Goal: Communication & Community: Answer question/provide support

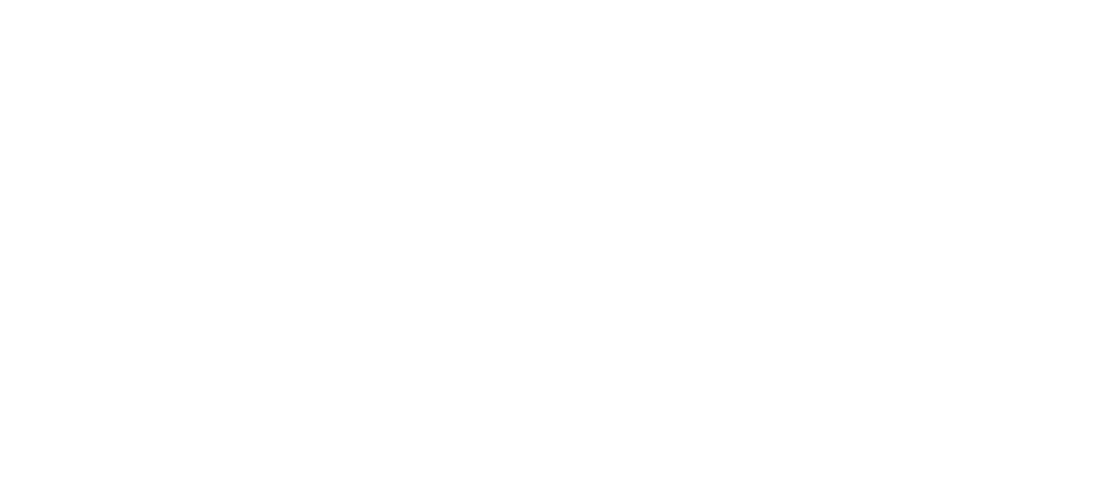
click at [1023, 0] on html at bounding box center [548, 0] width 1097 height 0
click at [1029, 0] on html at bounding box center [548, 0] width 1097 height 0
click at [1025, 0] on html at bounding box center [548, 0] width 1097 height 0
click at [1024, 0] on html at bounding box center [548, 0] width 1097 height 0
click at [1025, 0] on html at bounding box center [548, 0] width 1097 height 0
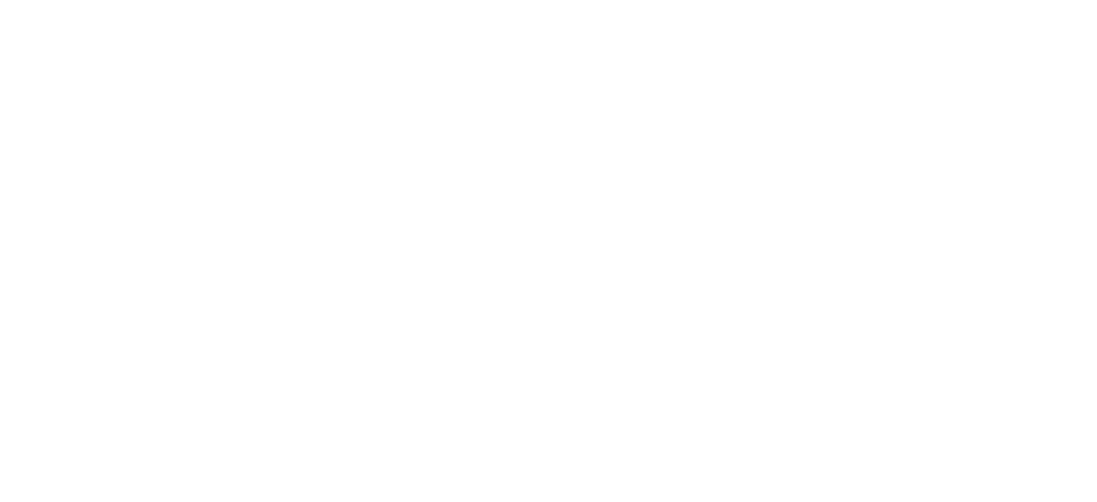
click at [1025, 0] on html at bounding box center [548, 0] width 1097 height 0
click at [1029, 0] on html at bounding box center [548, 0] width 1097 height 0
click at [1031, 0] on html at bounding box center [548, 0] width 1097 height 0
click at [1028, 0] on html at bounding box center [548, 0] width 1097 height 0
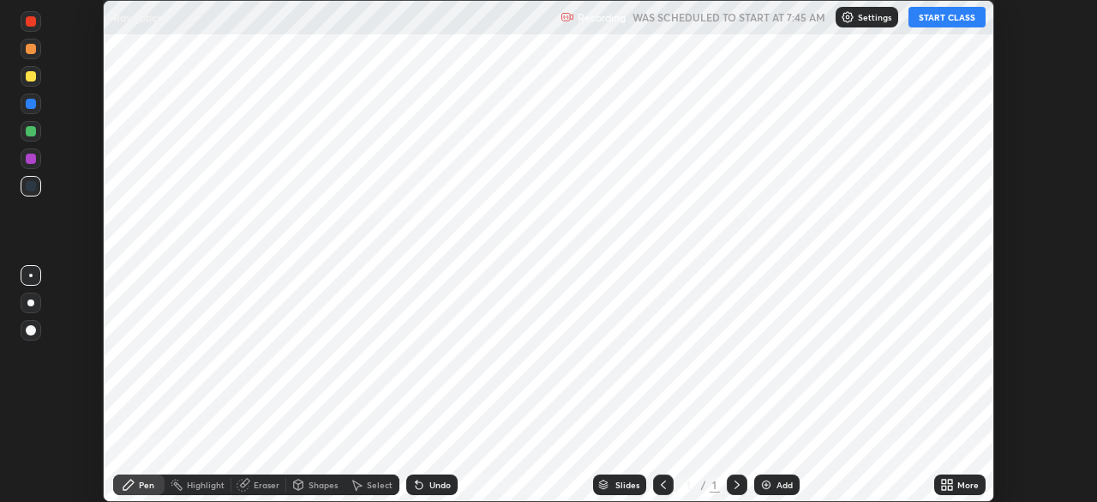
scroll to position [502, 1097]
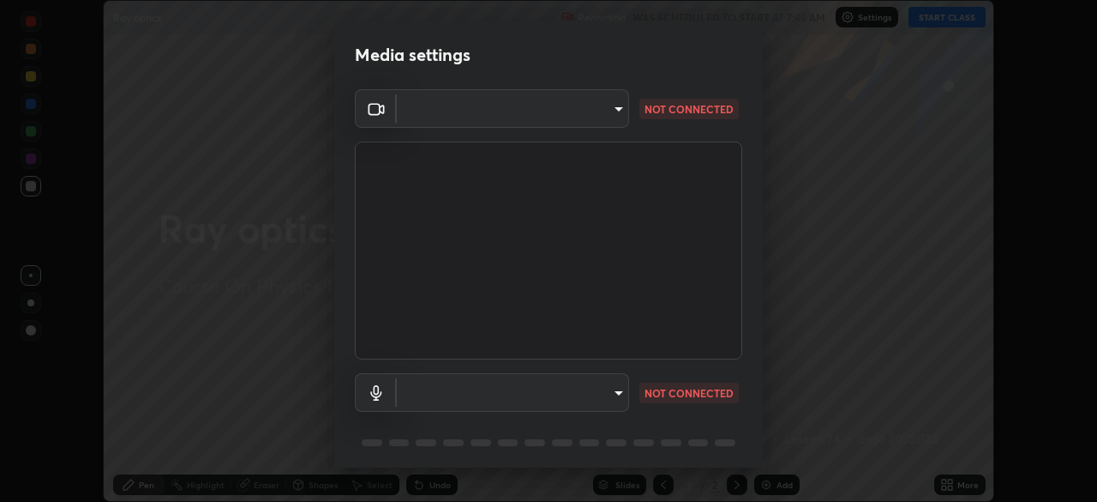
type input "f474beb2ac1073b1cf7bc17d5951005d2655f2c51d9fb2af0ce032b41bde225e"
type input "9ca8fa24561919a9a5d7067ec3437656274481e638a9c10dcbba15c07b0b624a"
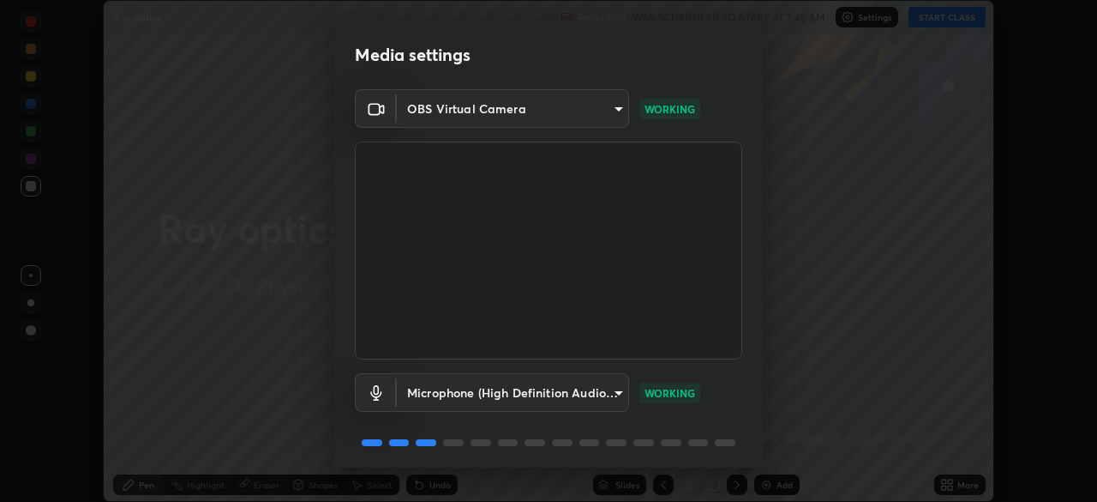
scroll to position [61, 0]
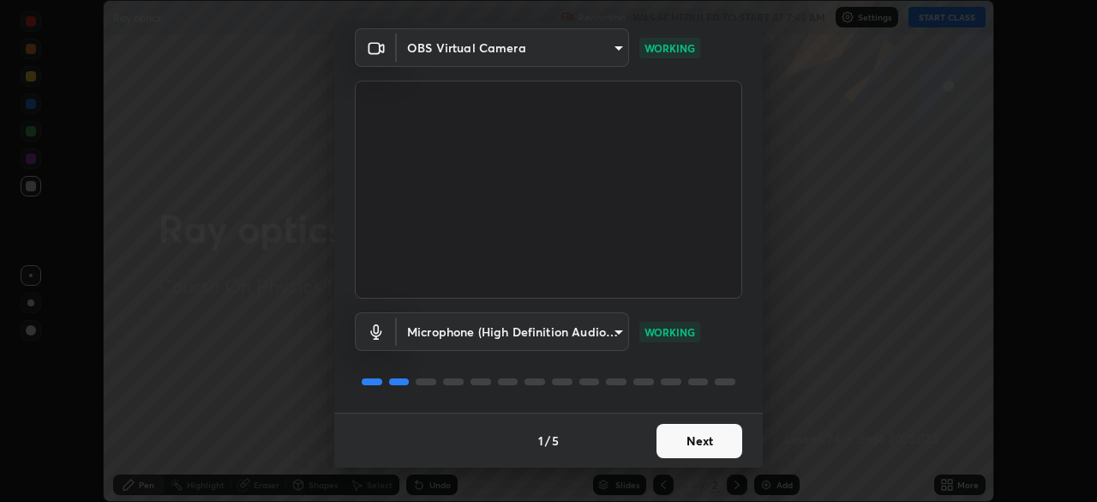
click at [690, 442] on button "Next" at bounding box center [700, 441] width 86 height 34
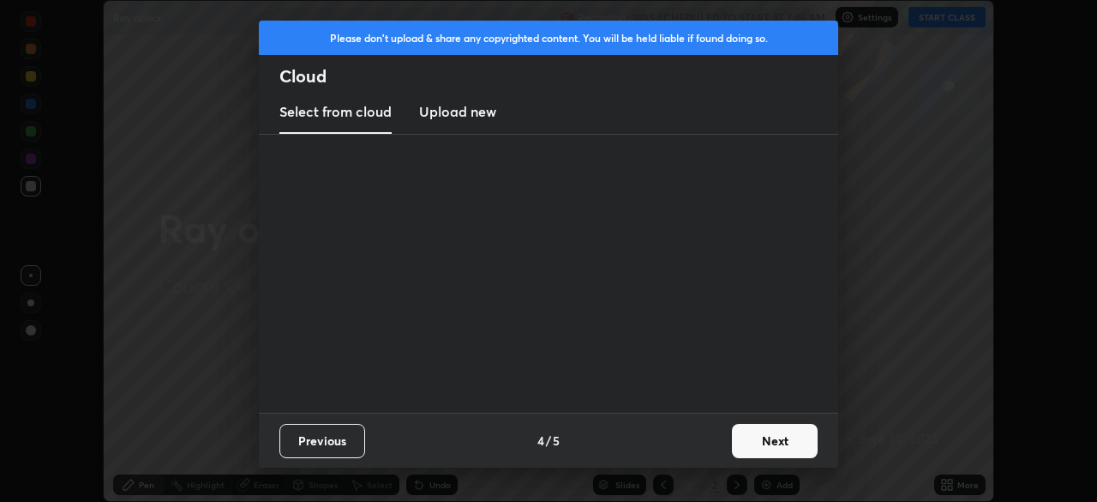
scroll to position [0, 0]
click at [755, 442] on button "Next" at bounding box center [775, 441] width 86 height 34
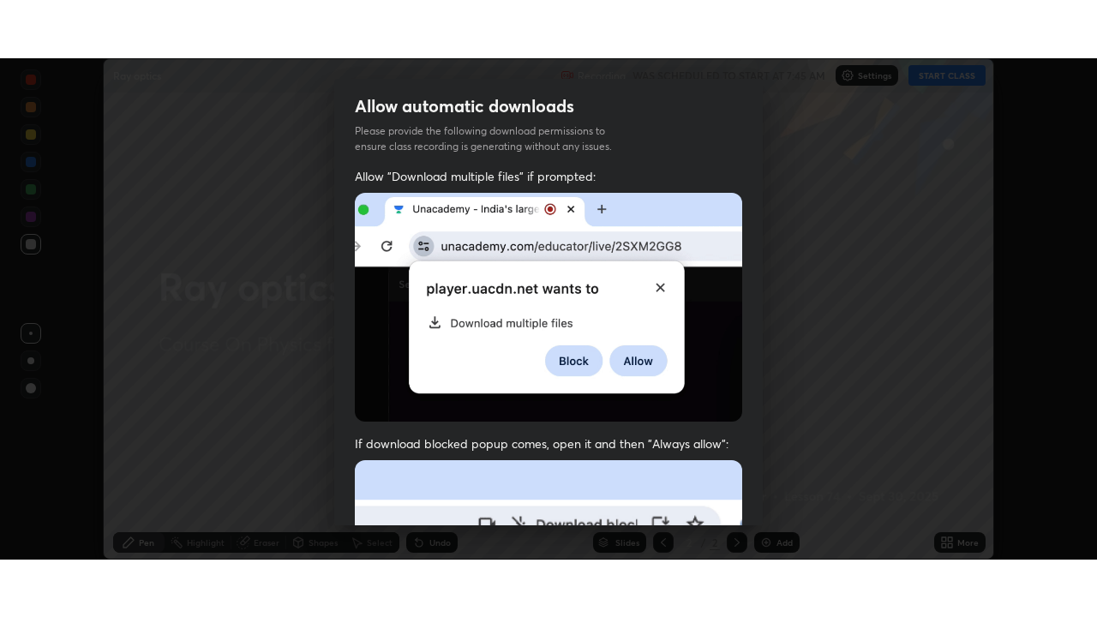
scroll to position [411, 0]
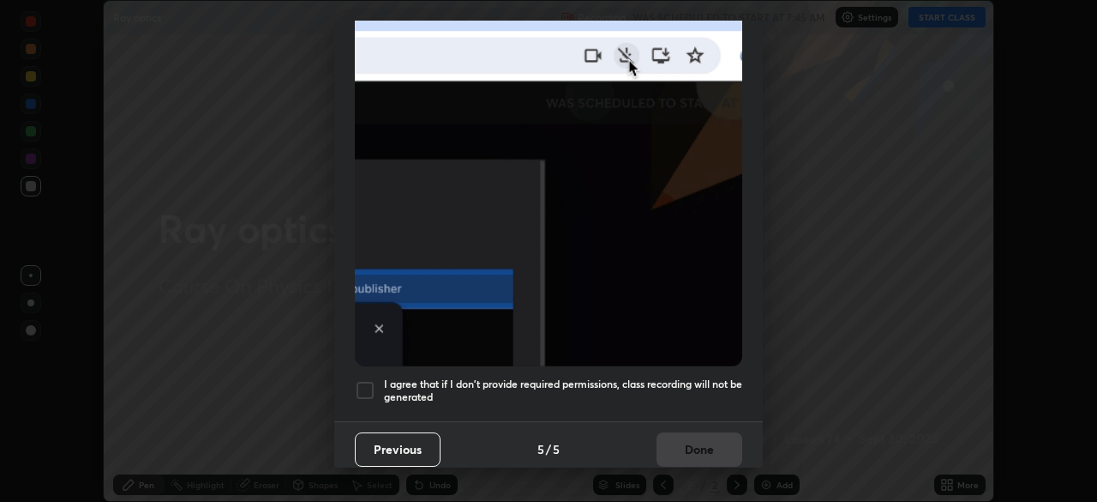
click at [599, 381] on h5 "I agree that if I don't provide required permissions, class recording will not …" at bounding box center [563, 390] width 358 height 27
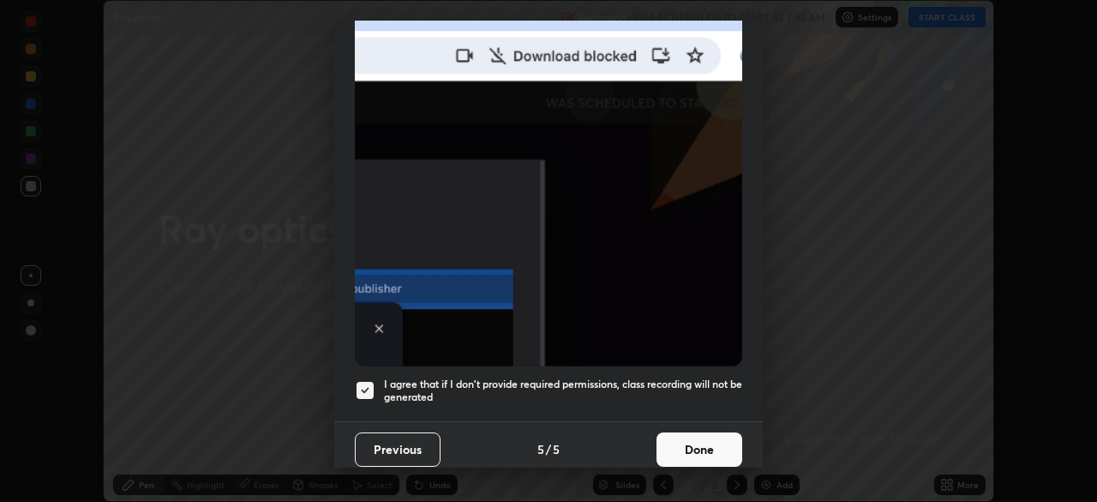
click at [668, 432] on button "Done" at bounding box center [700, 449] width 86 height 34
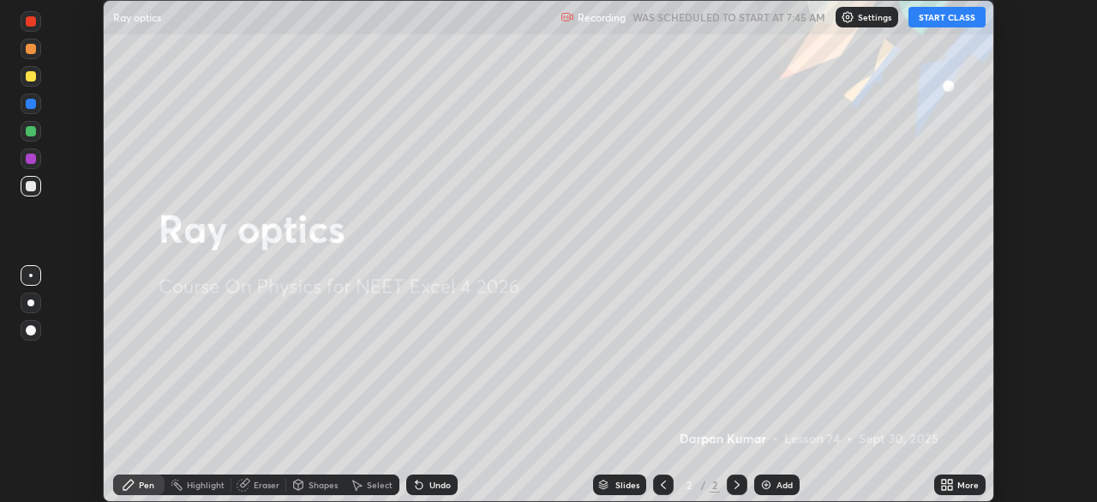
click at [943, 17] on button "START CLASS" at bounding box center [947, 17] width 77 height 21
click at [962, 484] on div "More" at bounding box center [968, 484] width 21 height 9
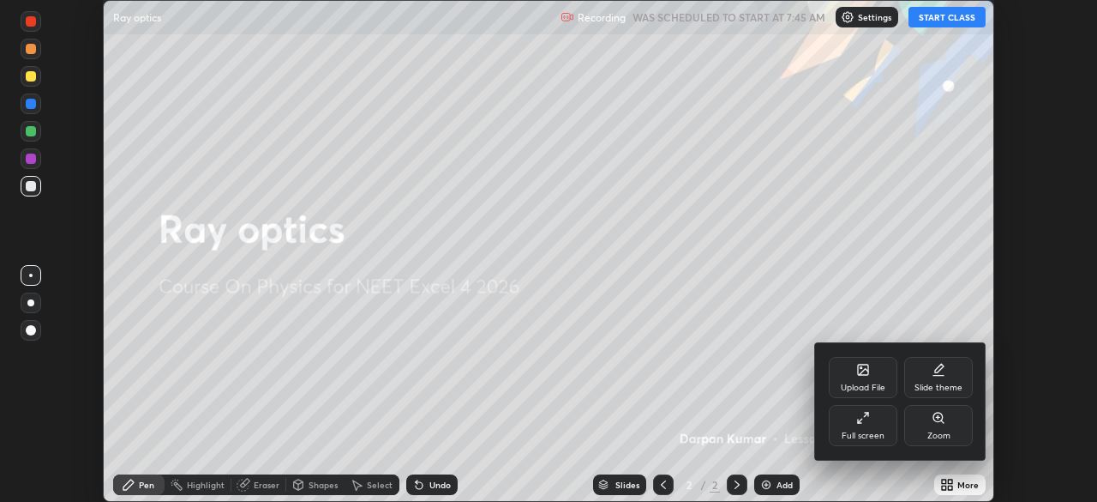
click at [878, 419] on div "Full screen" at bounding box center [863, 425] width 69 height 41
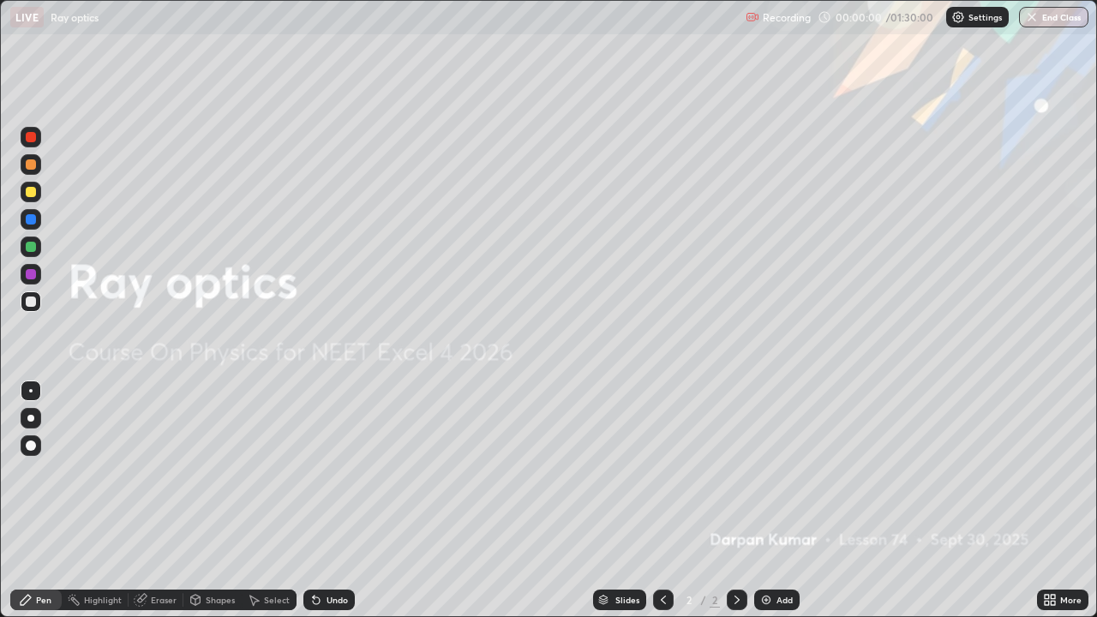
scroll to position [617, 1097]
click at [1058, 501] on div "More" at bounding box center [1062, 600] width 51 height 21
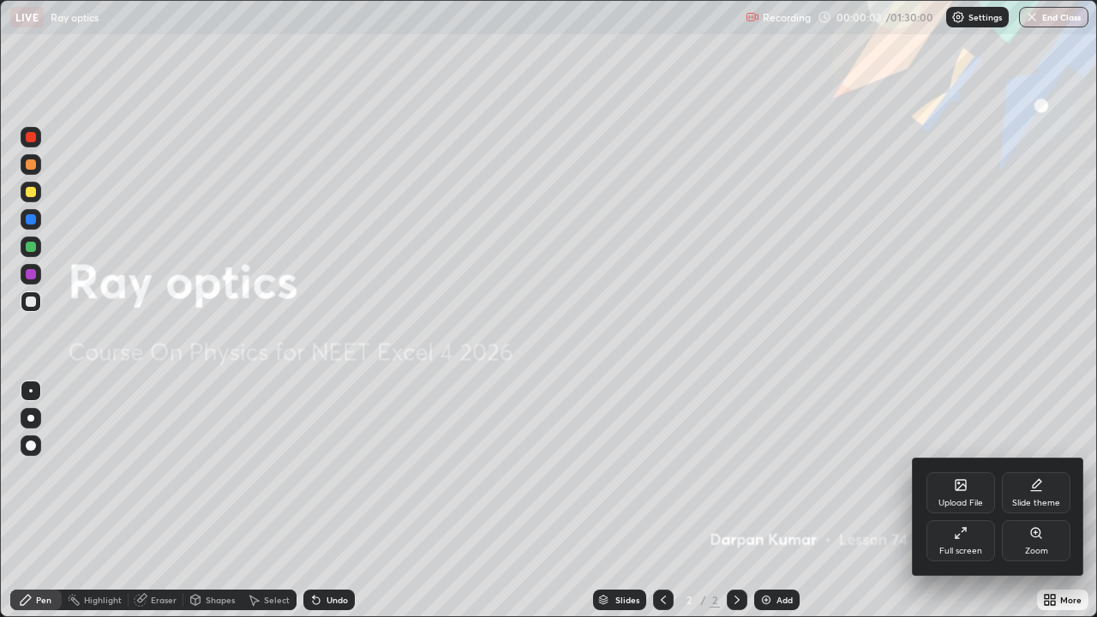
click at [981, 494] on div "Upload File" at bounding box center [961, 492] width 69 height 41
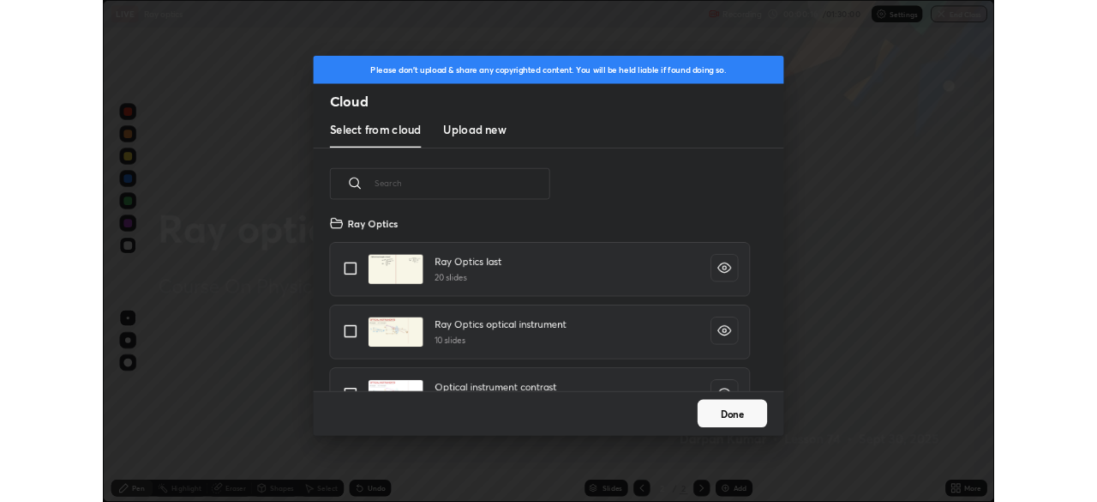
scroll to position [1073, 0]
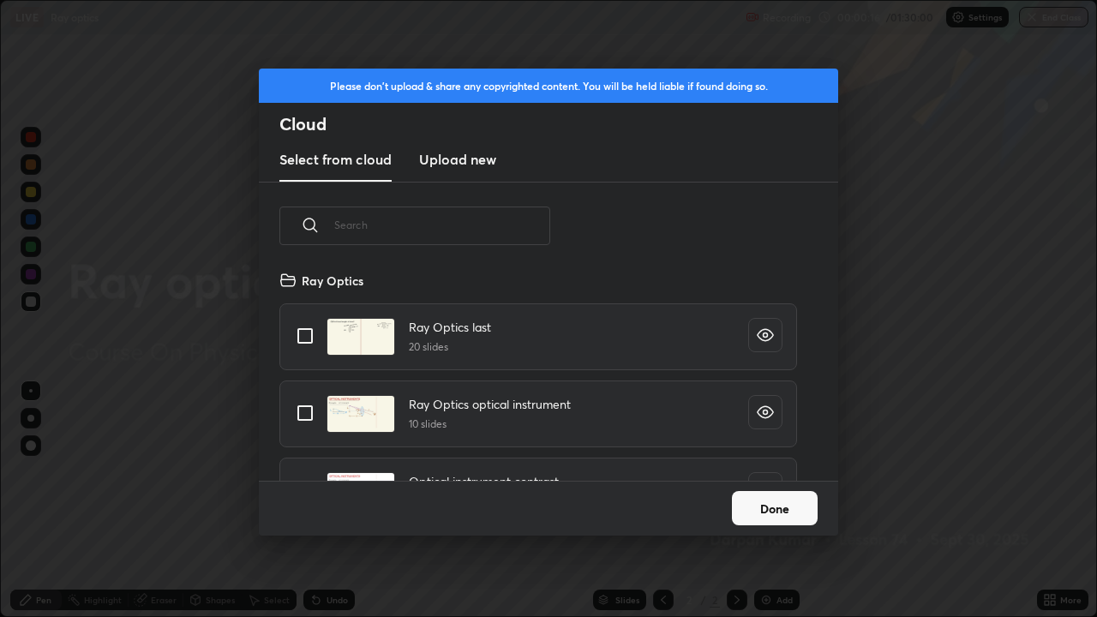
click at [302, 335] on input "grid" at bounding box center [305, 336] width 36 height 36
checkbox input "true"
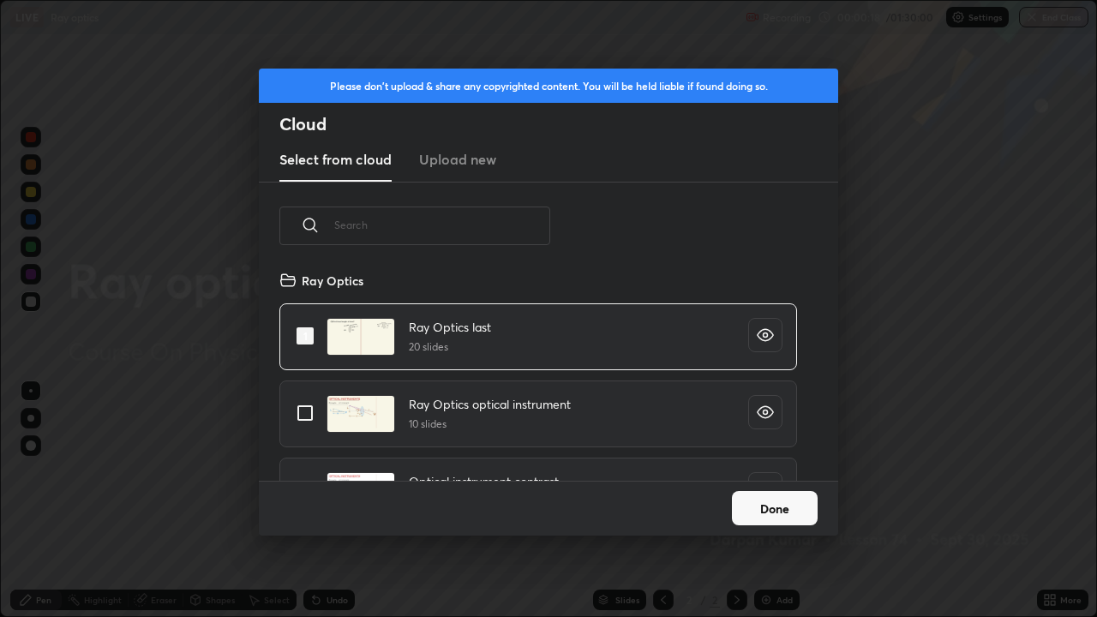
click at [758, 501] on button "Done" at bounding box center [775, 508] width 86 height 34
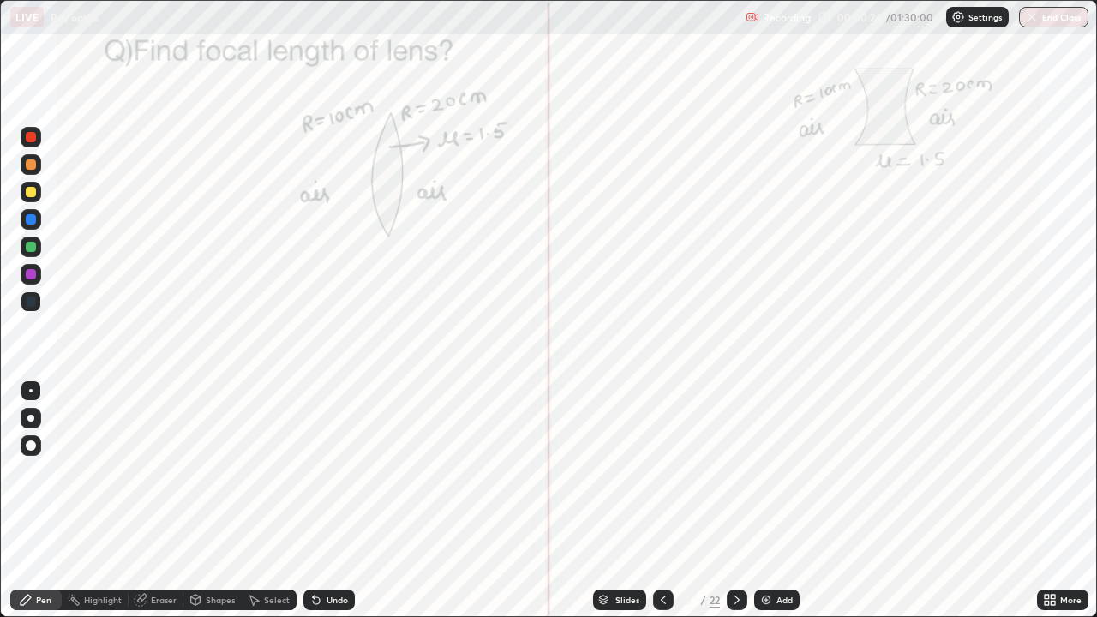
click at [738, 501] on div at bounding box center [737, 600] width 21 height 21
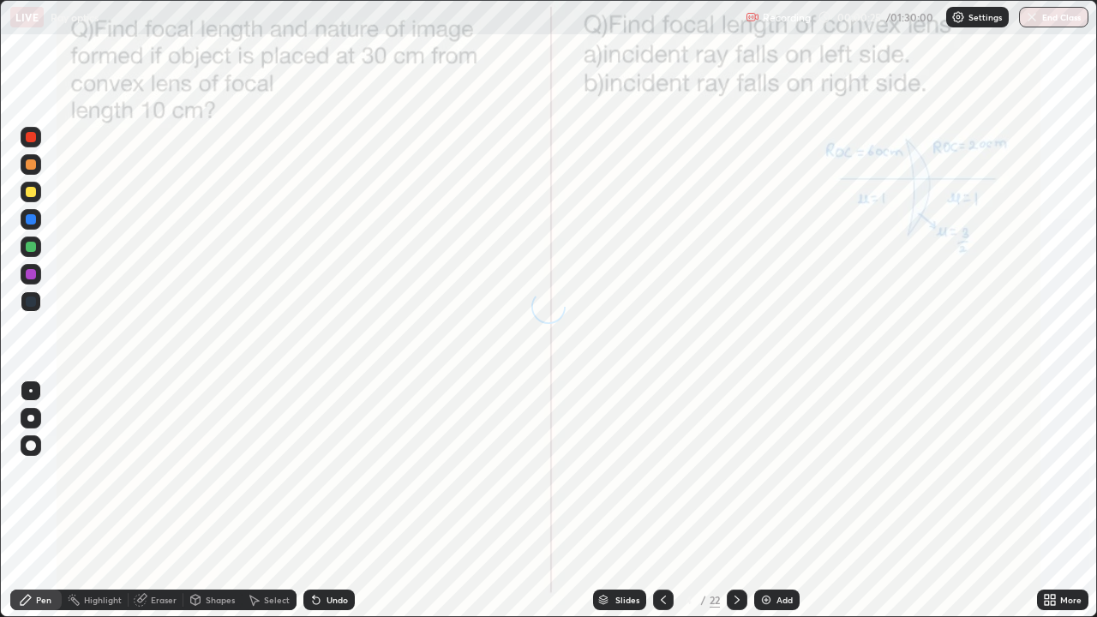
click at [736, 501] on icon at bounding box center [738, 600] width 14 height 14
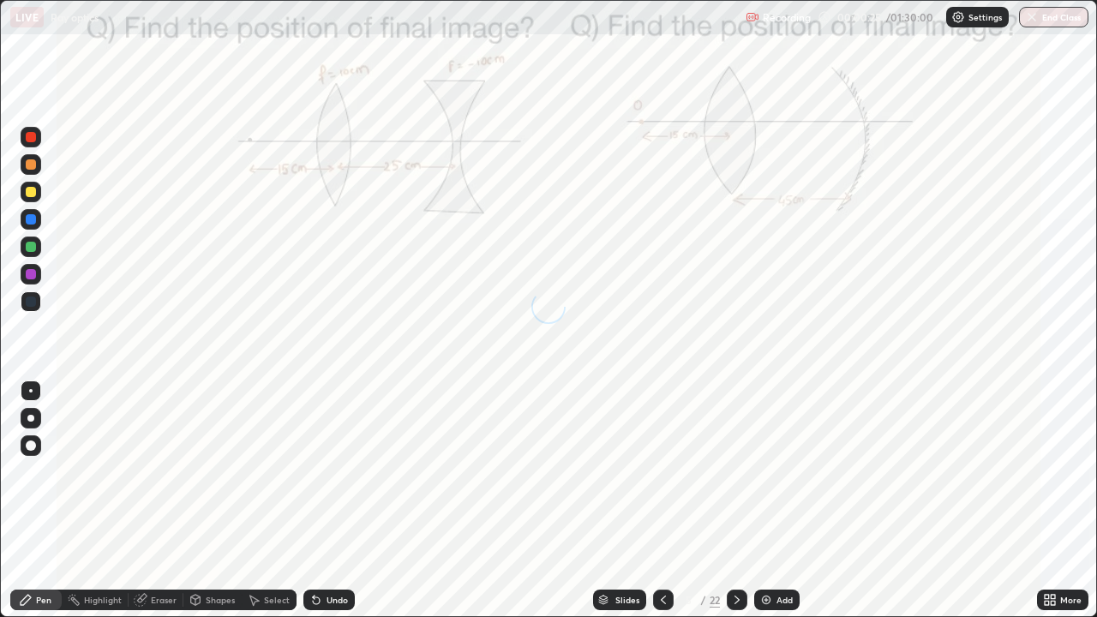
click at [736, 501] on icon at bounding box center [738, 600] width 14 height 14
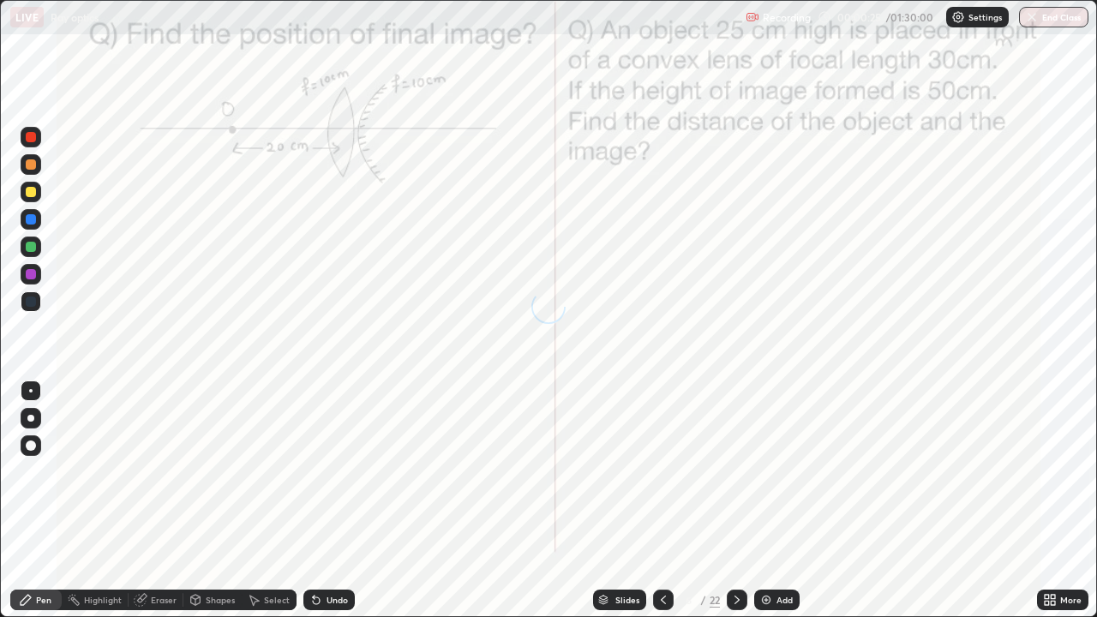
click at [736, 501] on icon at bounding box center [738, 600] width 14 height 14
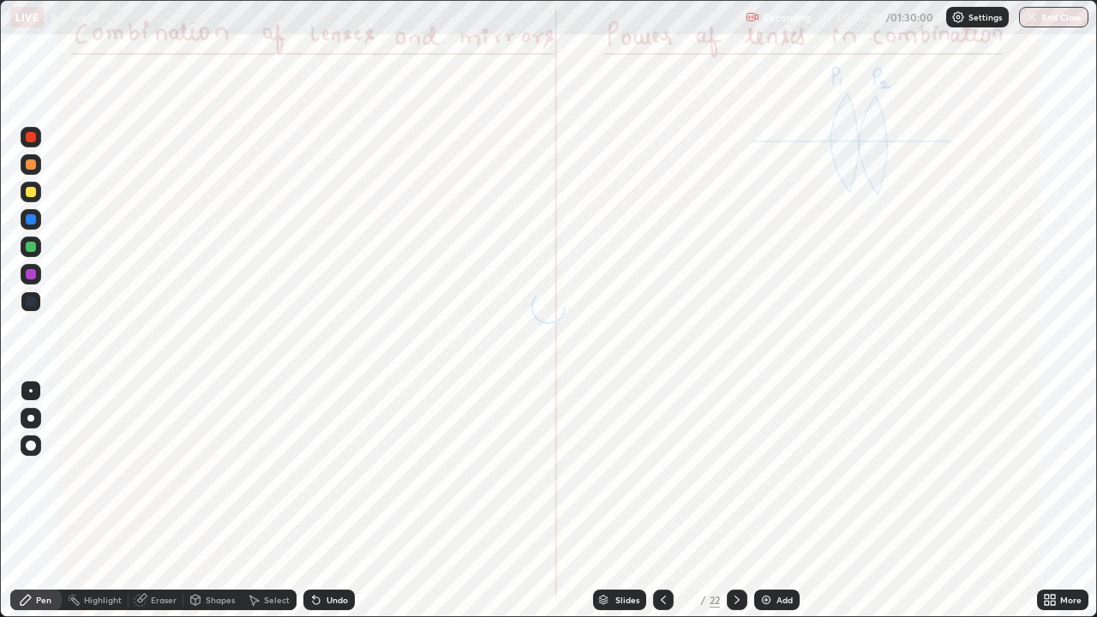
click at [736, 501] on icon at bounding box center [738, 600] width 14 height 14
click at [666, 501] on icon at bounding box center [664, 600] width 14 height 14
click at [31, 278] on div at bounding box center [31, 274] width 10 height 10
click at [30, 275] on div at bounding box center [31, 274] width 10 height 10
click at [1048, 501] on icon at bounding box center [1047, 603] width 4 height 4
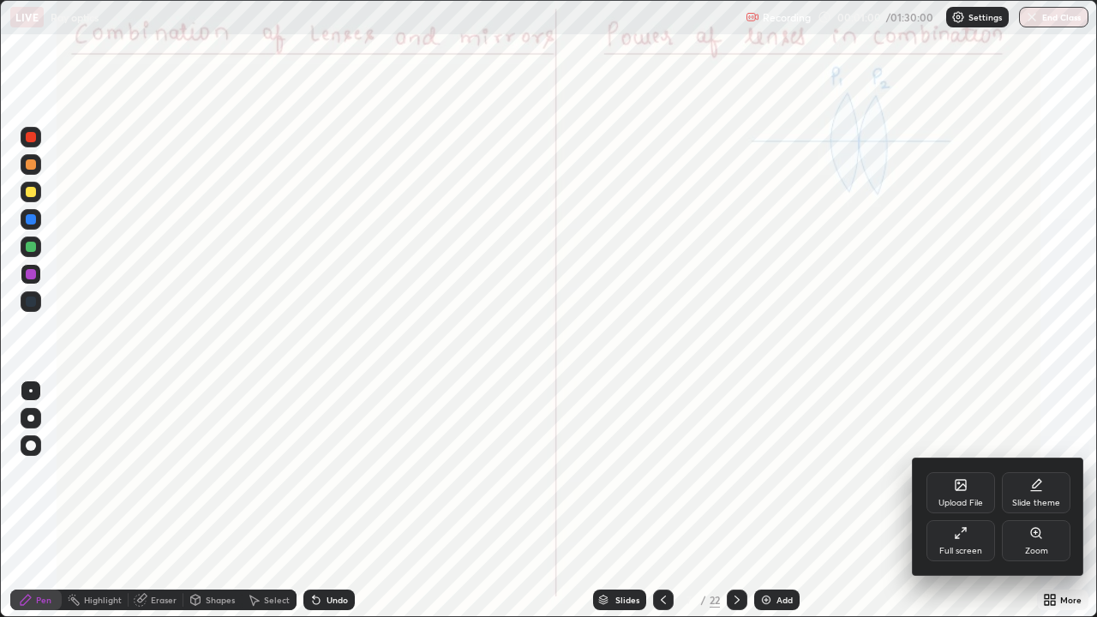
click at [970, 501] on div "Full screen" at bounding box center [961, 540] width 69 height 41
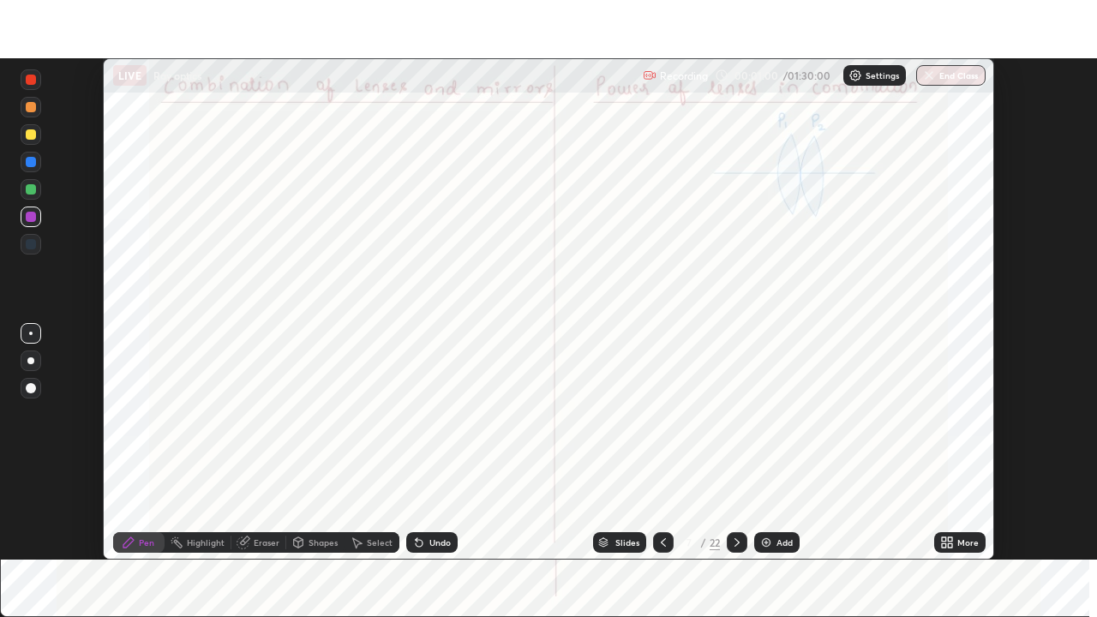
scroll to position [85239, 84643]
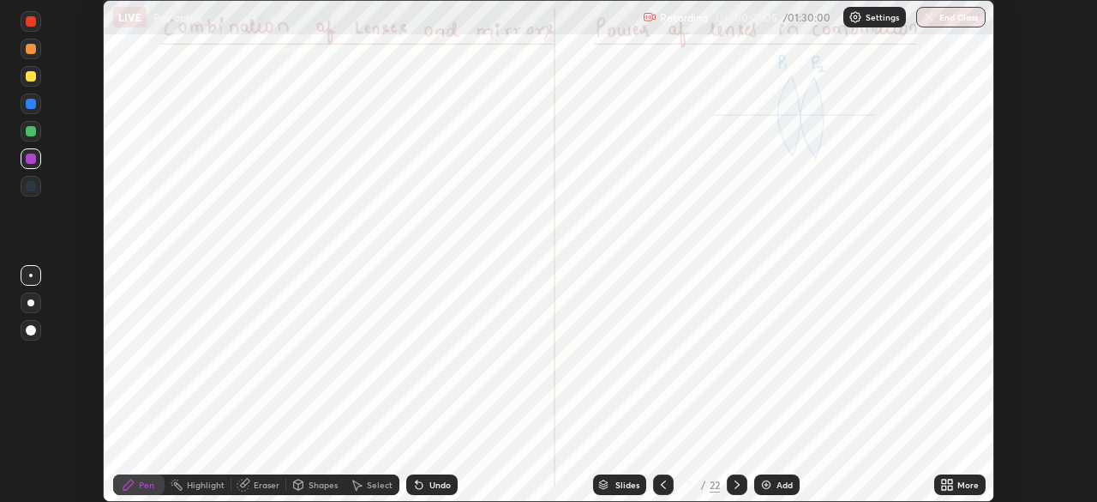
click at [321, 484] on div "Shapes" at bounding box center [323, 484] width 29 height 9
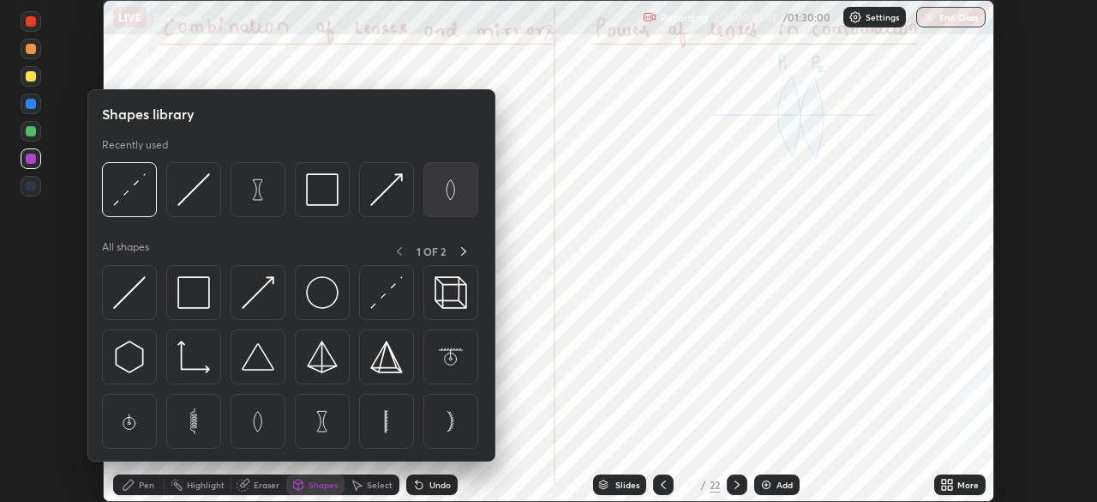
click at [453, 197] on img at bounding box center [451, 189] width 33 height 33
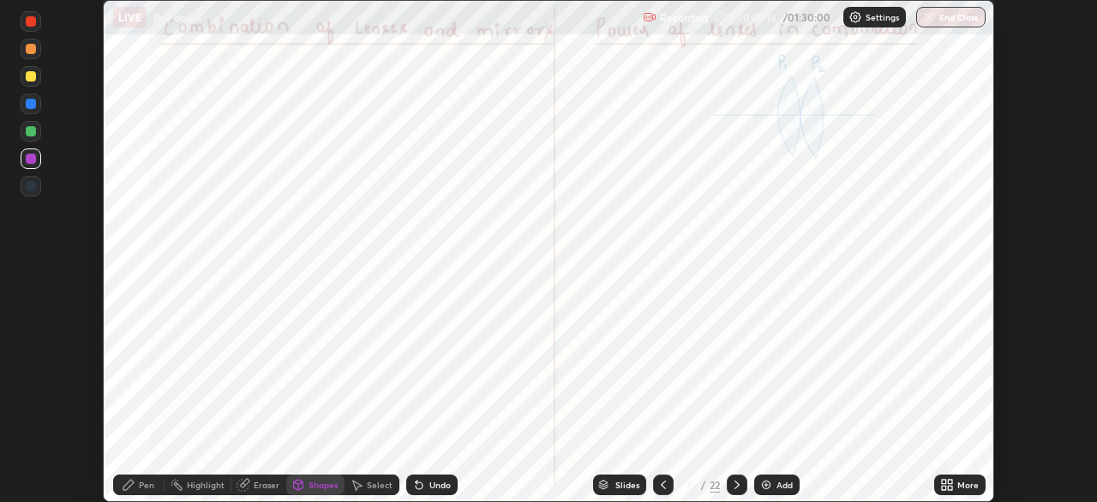
click at [313, 487] on div "Shapes" at bounding box center [323, 484] width 29 height 9
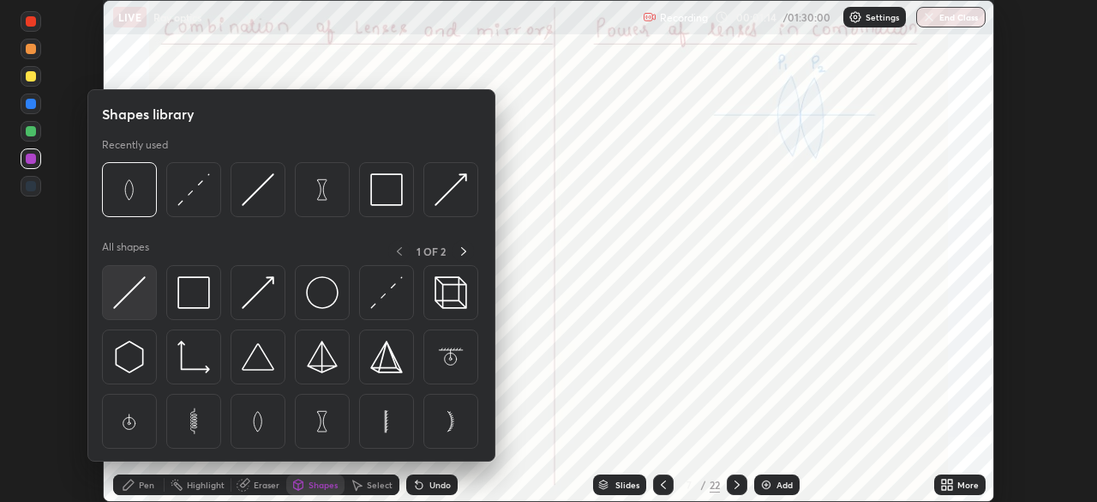
click at [139, 301] on img at bounding box center [129, 292] width 33 height 33
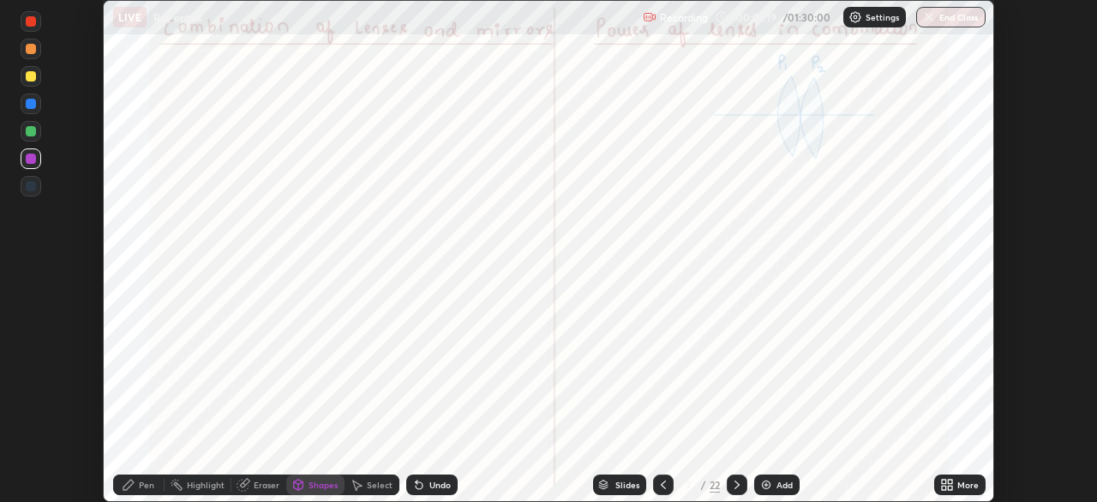
click at [146, 493] on div "Pen" at bounding box center [138, 484] width 51 height 21
click at [31, 132] on div at bounding box center [31, 131] width 10 height 10
click at [950, 487] on icon at bounding box center [950, 487] width 4 height 4
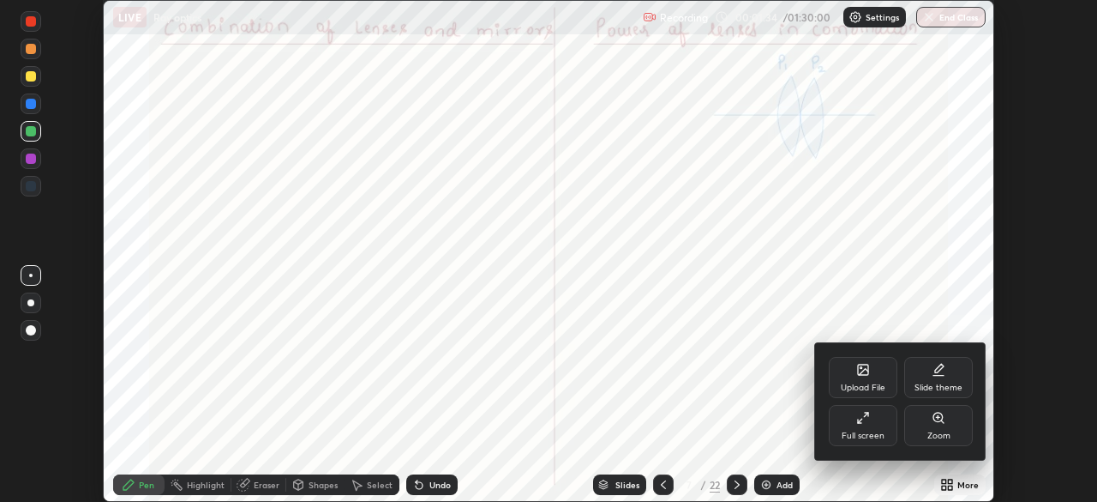
click at [858, 427] on div "Full screen" at bounding box center [863, 425] width 69 height 41
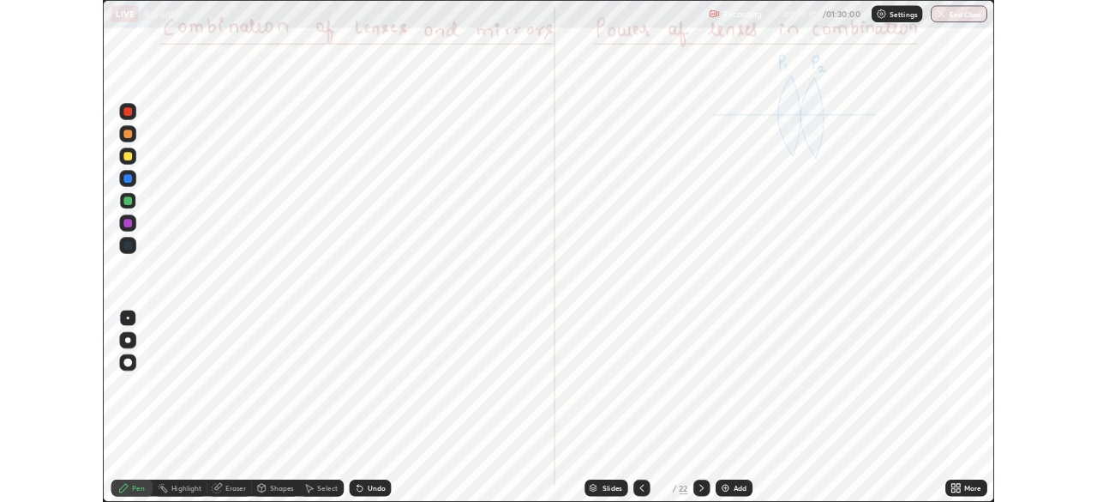
scroll to position [617, 1097]
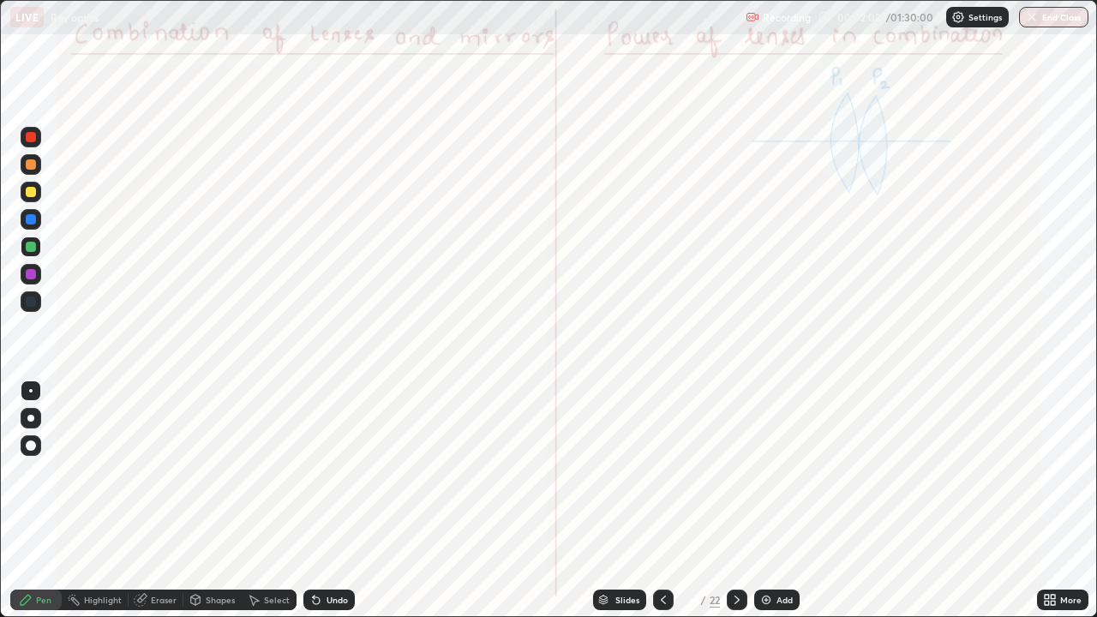
click at [663, 501] on icon at bounding box center [663, 600] width 5 height 9
click at [664, 501] on icon at bounding box center [664, 600] width 14 height 14
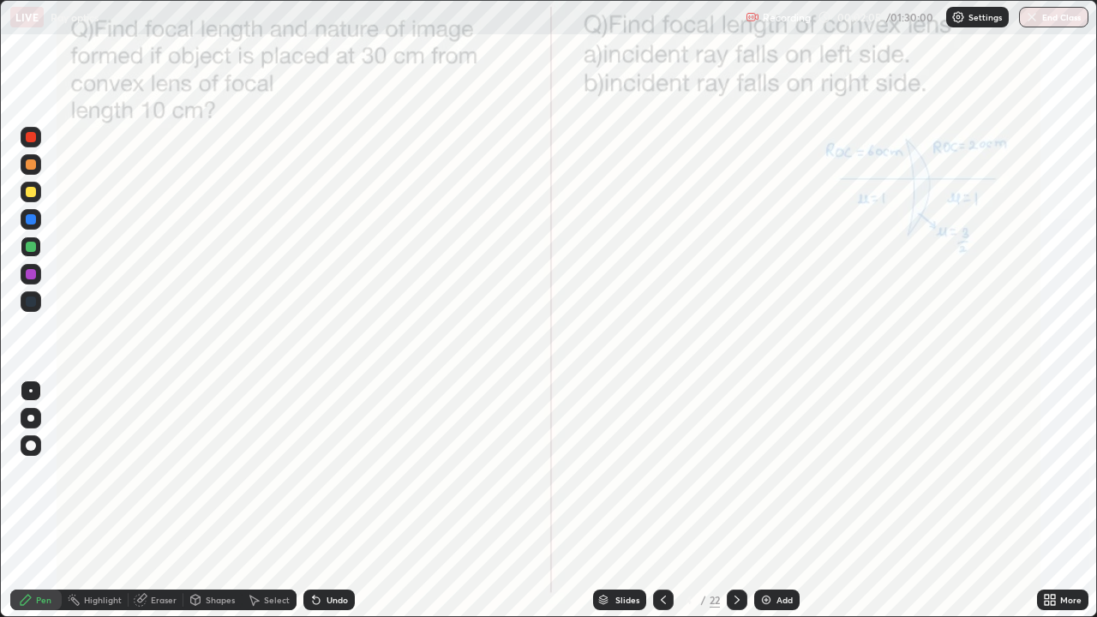
click at [661, 501] on icon at bounding box center [664, 600] width 14 height 14
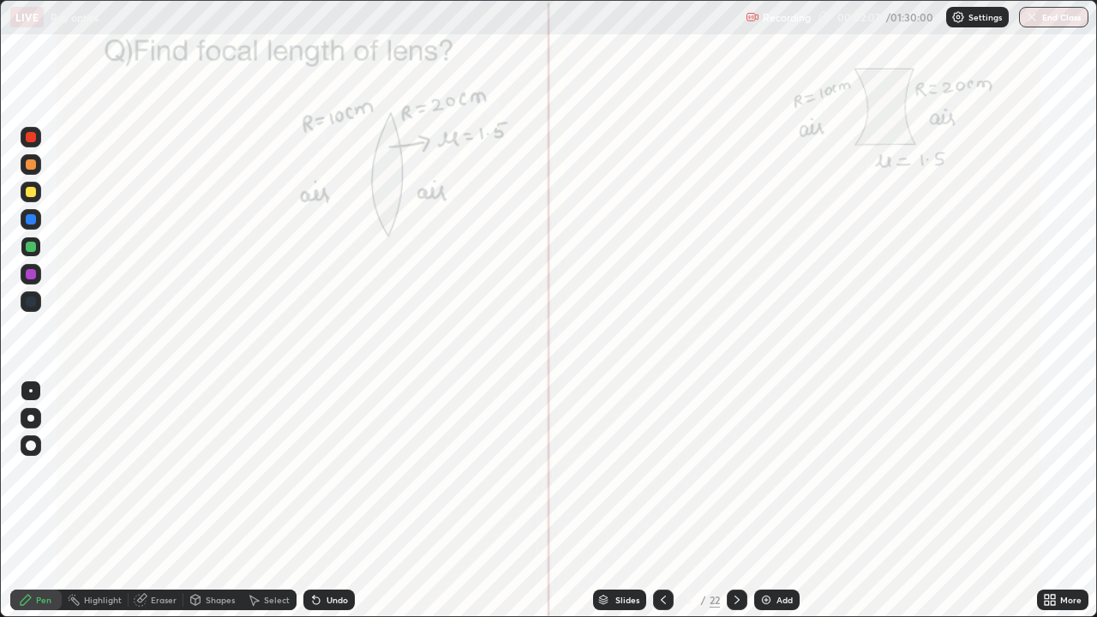
click at [736, 501] on icon at bounding box center [738, 600] width 14 height 14
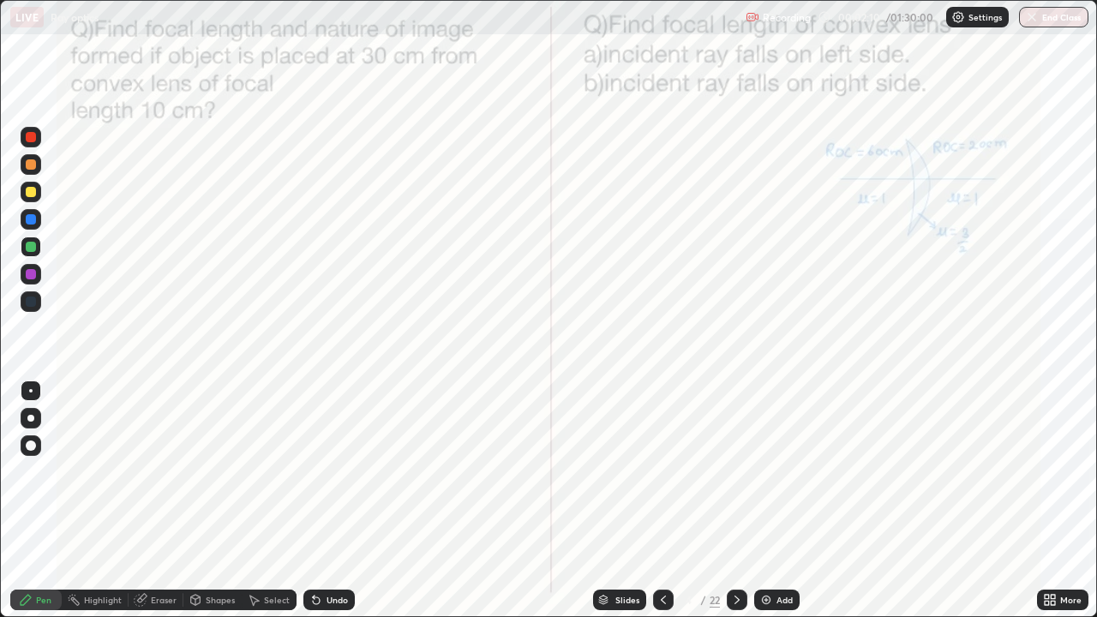
click at [737, 501] on icon at bounding box center [738, 600] width 14 height 14
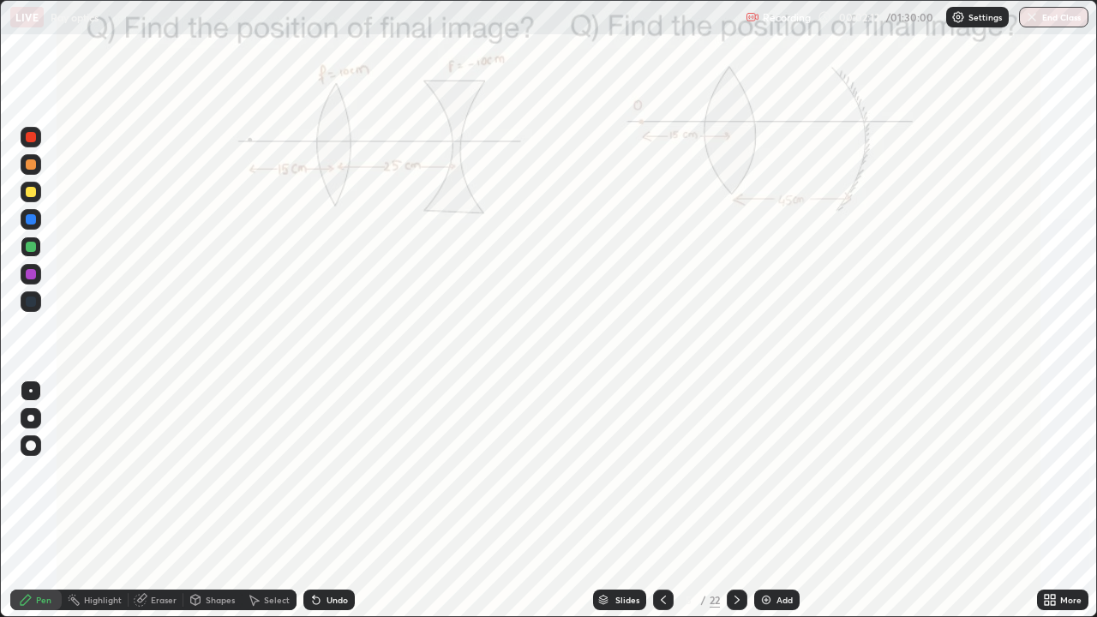
click at [736, 501] on icon at bounding box center [738, 600] width 14 height 14
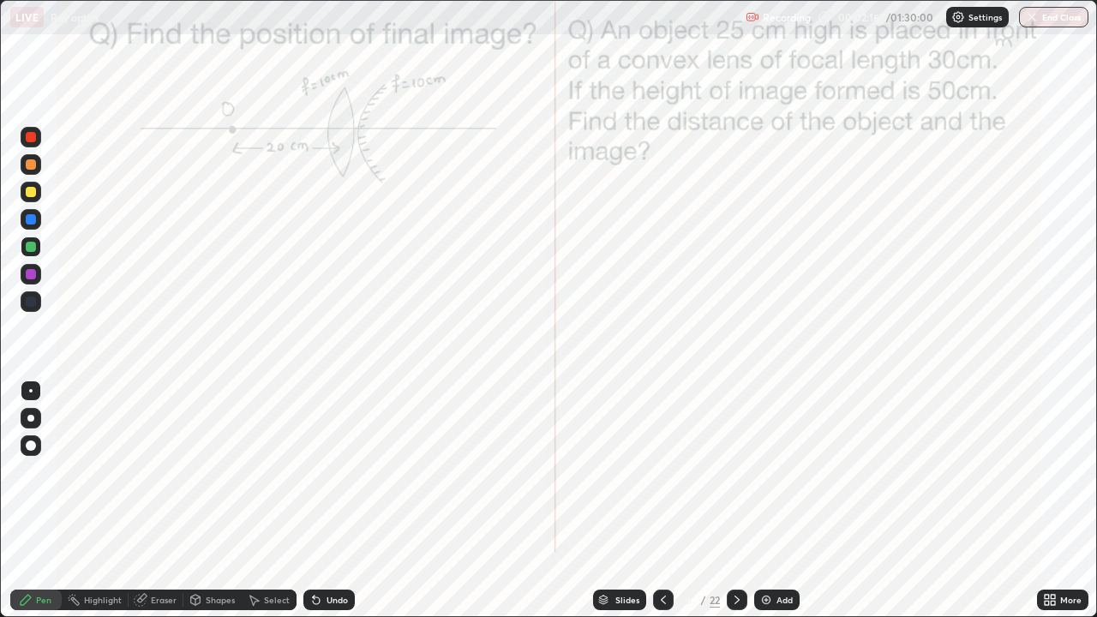
click at [737, 501] on icon at bounding box center [738, 600] width 14 height 14
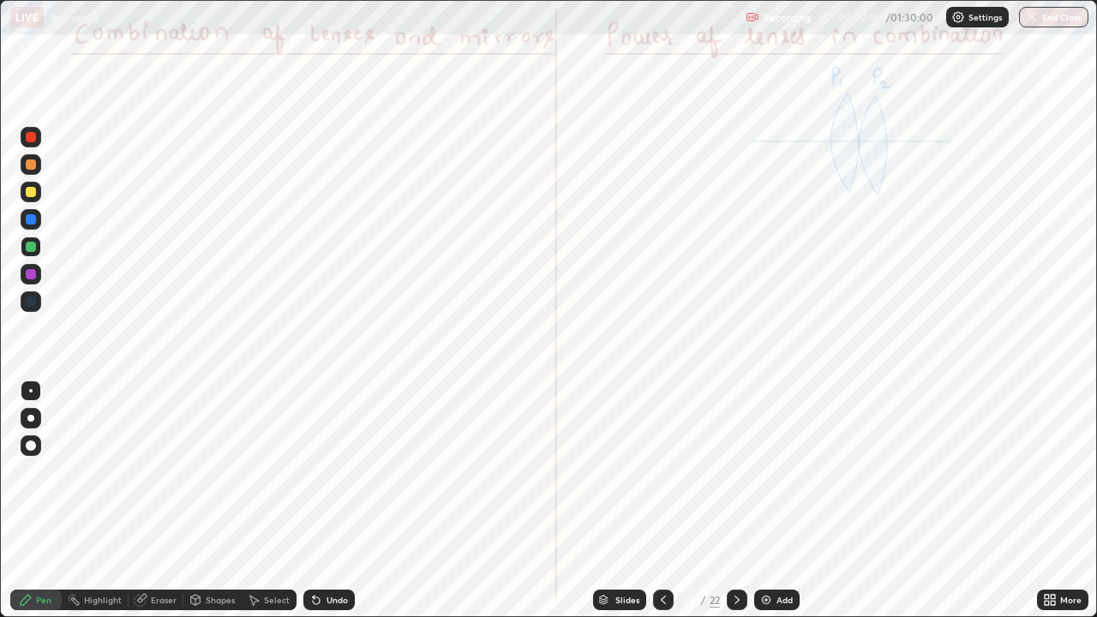
click at [738, 501] on icon at bounding box center [738, 600] width 14 height 14
click at [661, 501] on icon at bounding box center [664, 600] width 14 height 14
click at [744, 501] on div at bounding box center [737, 600] width 21 height 21
click at [737, 501] on icon at bounding box center [738, 600] width 14 height 14
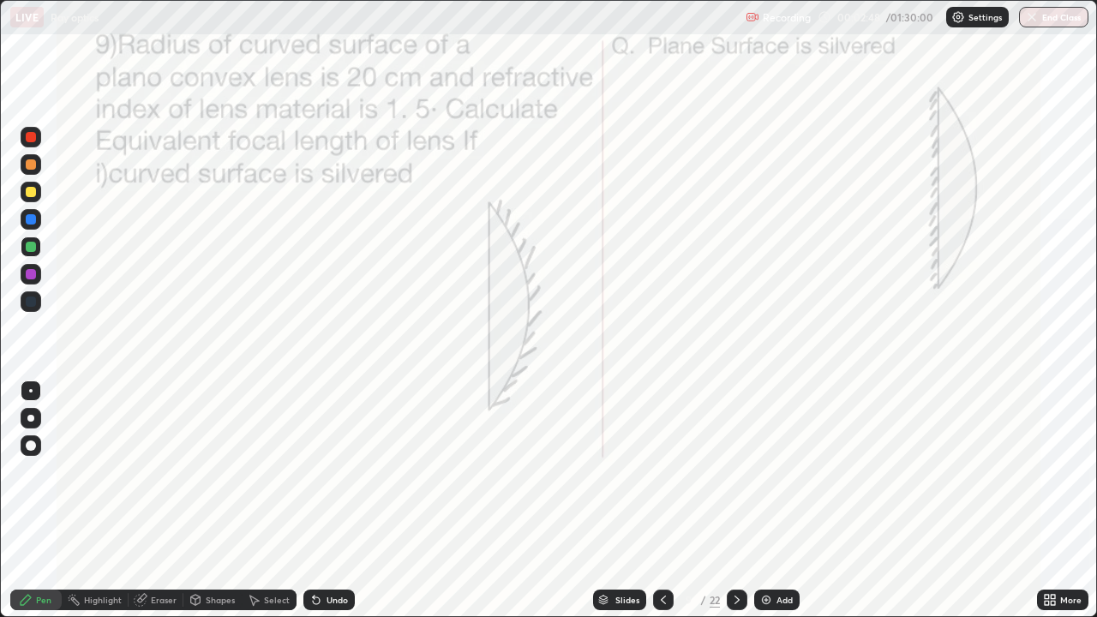
click at [1051, 501] on icon at bounding box center [1053, 603] width 4 height 4
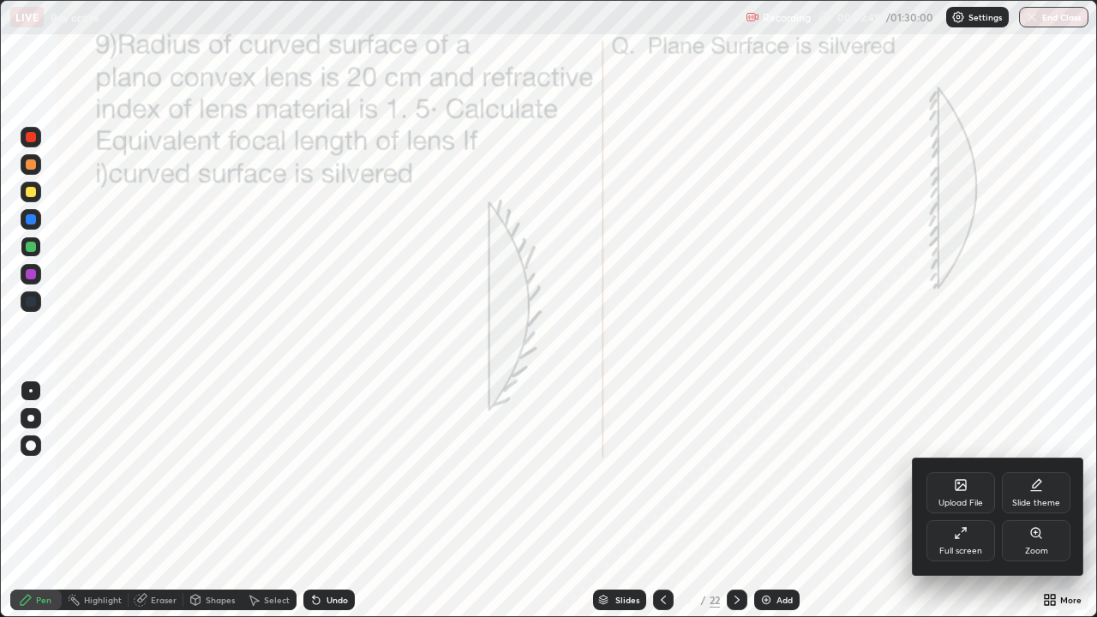
click at [955, 501] on icon at bounding box center [961, 533] width 14 height 14
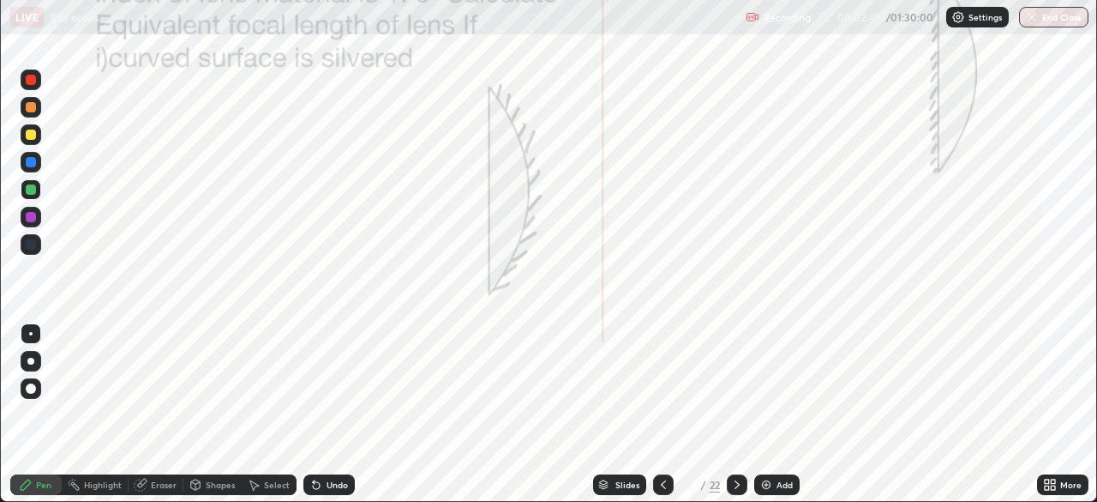
scroll to position [85239, 84643]
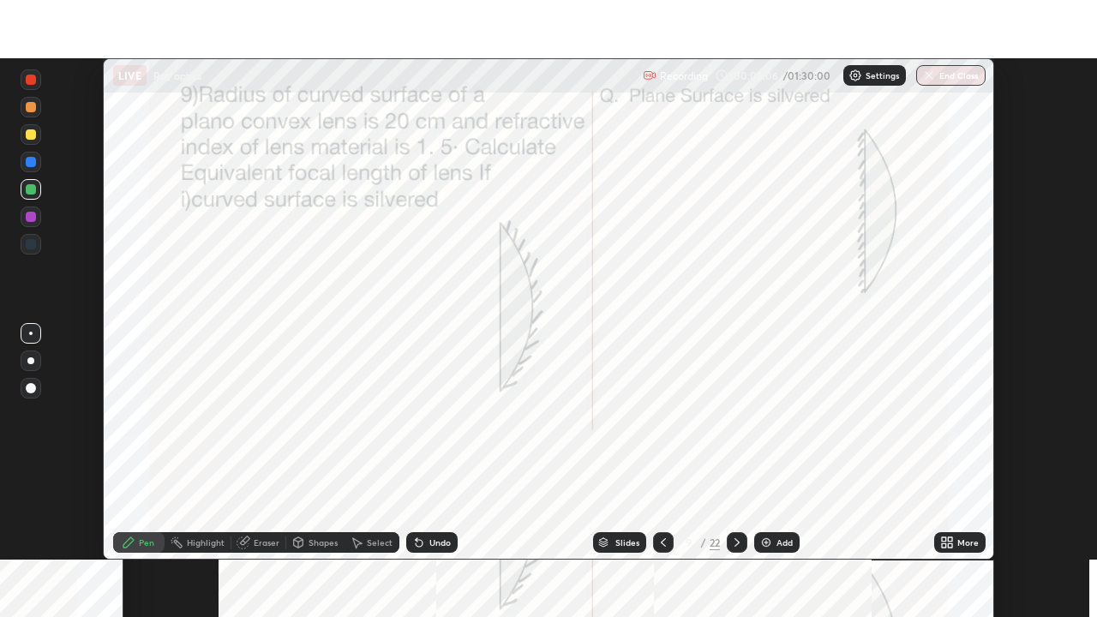
scroll to position [502, 1097]
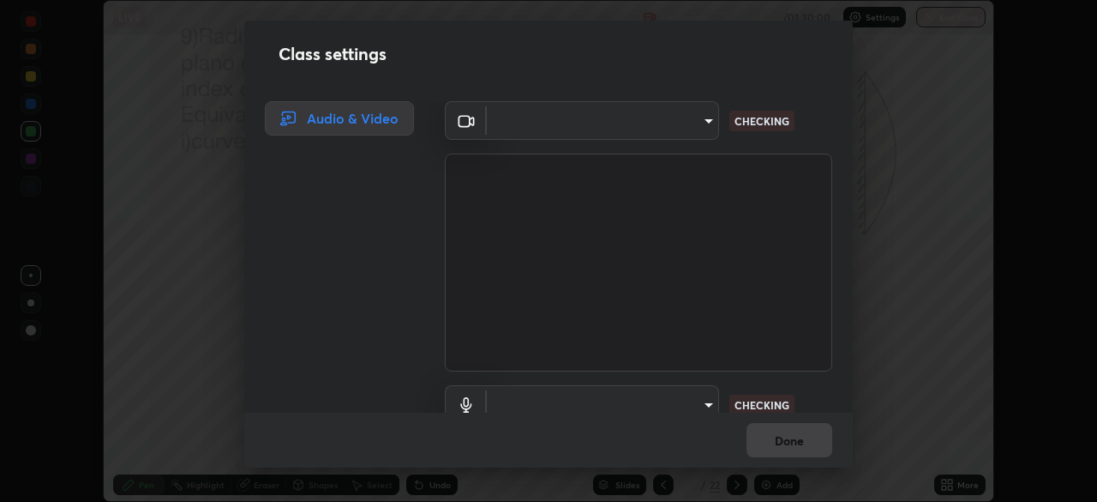
type input "f474beb2ac1073b1cf7bc17d5951005d2655f2c51d9fb2af0ce032b41bde225e"
type input "9ca8fa24561919a9a5d7067ec3437656274481e638a9c10dcbba15c07b0b624a"
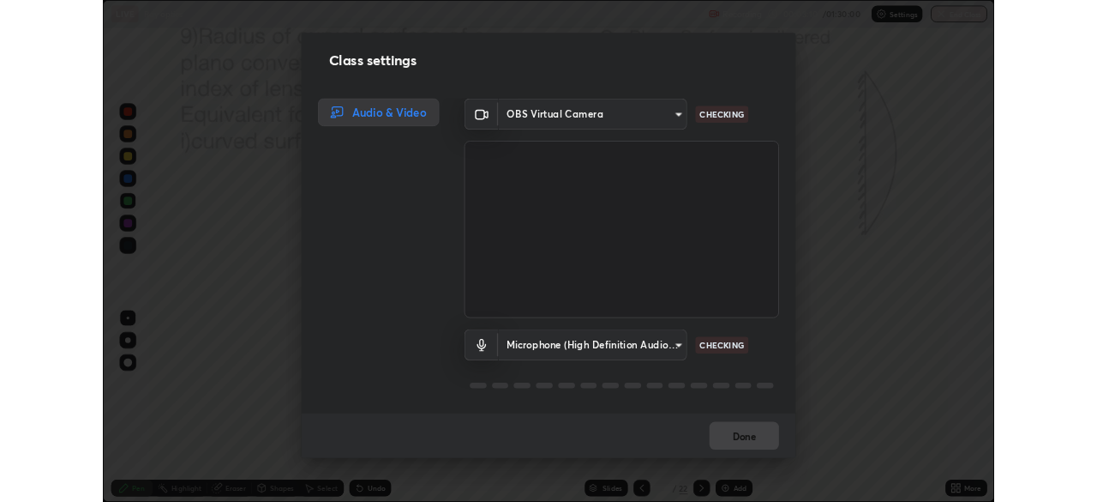
scroll to position [617, 1097]
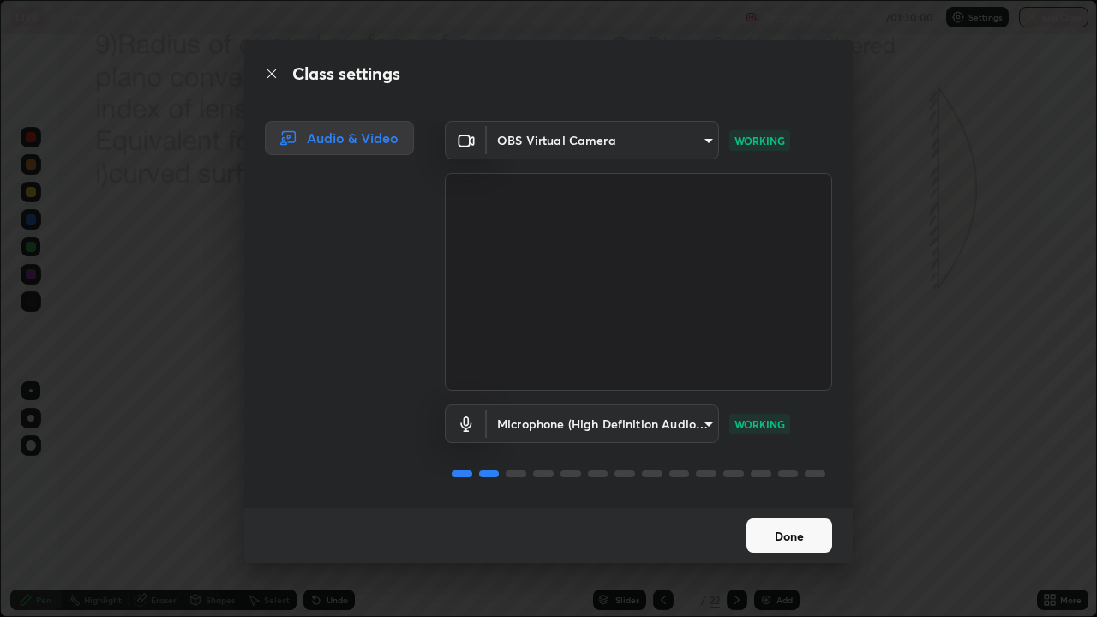
click at [790, 501] on button "Done" at bounding box center [790, 536] width 86 height 34
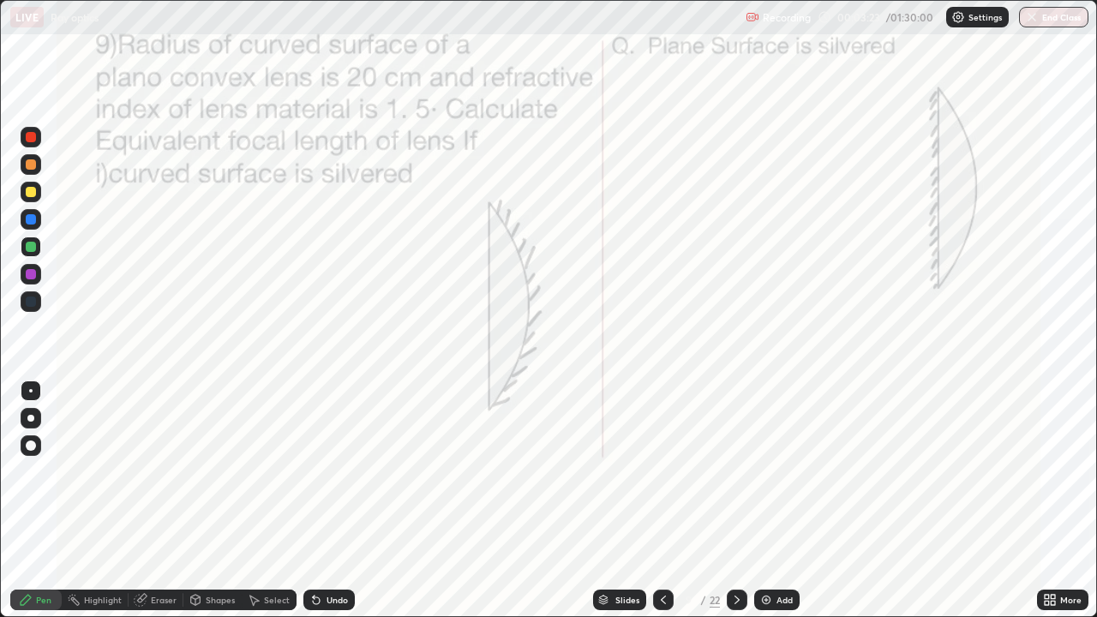
click at [794, 501] on button "Done" at bounding box center [790, 536] width 86 height 34
click at [274, 501] on div "Select" at bounding box center [277, 600] width 26 height 9
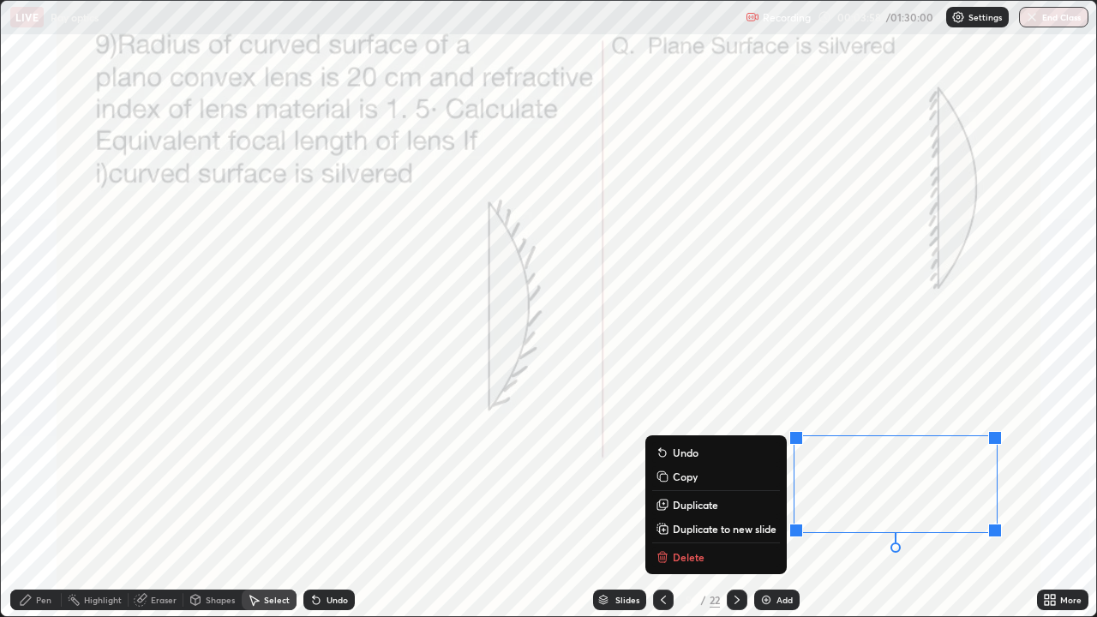
click at [683, 501] on p "Delete" at bounding box center [689, 557] width 32 height 14
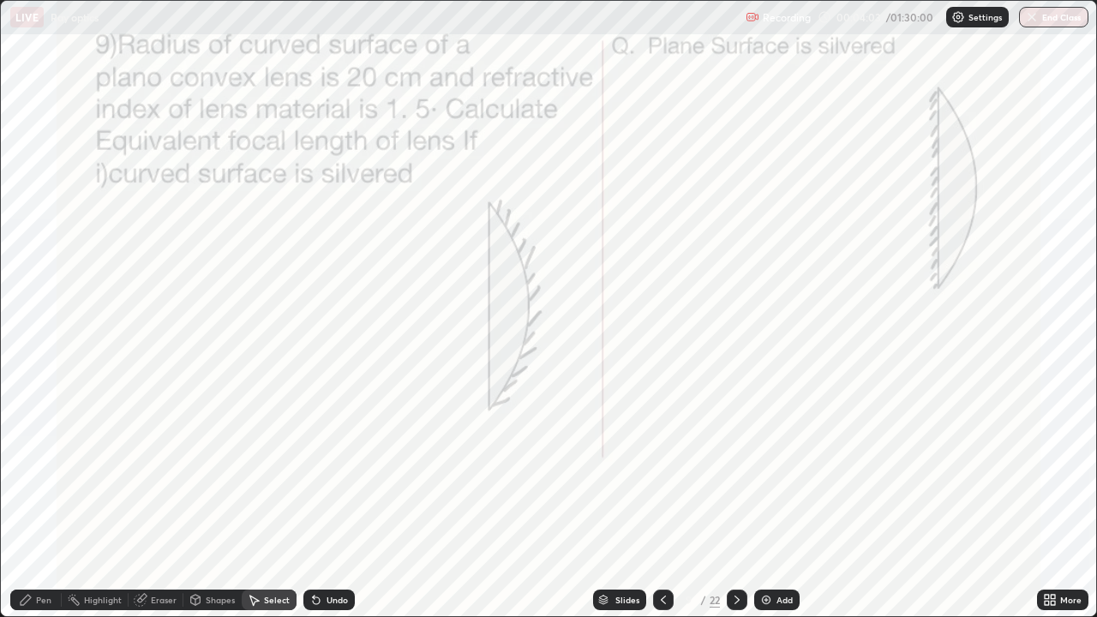
click at [50, 501] on div "Pen" at bounding box center [43, 600] width 15 height 9
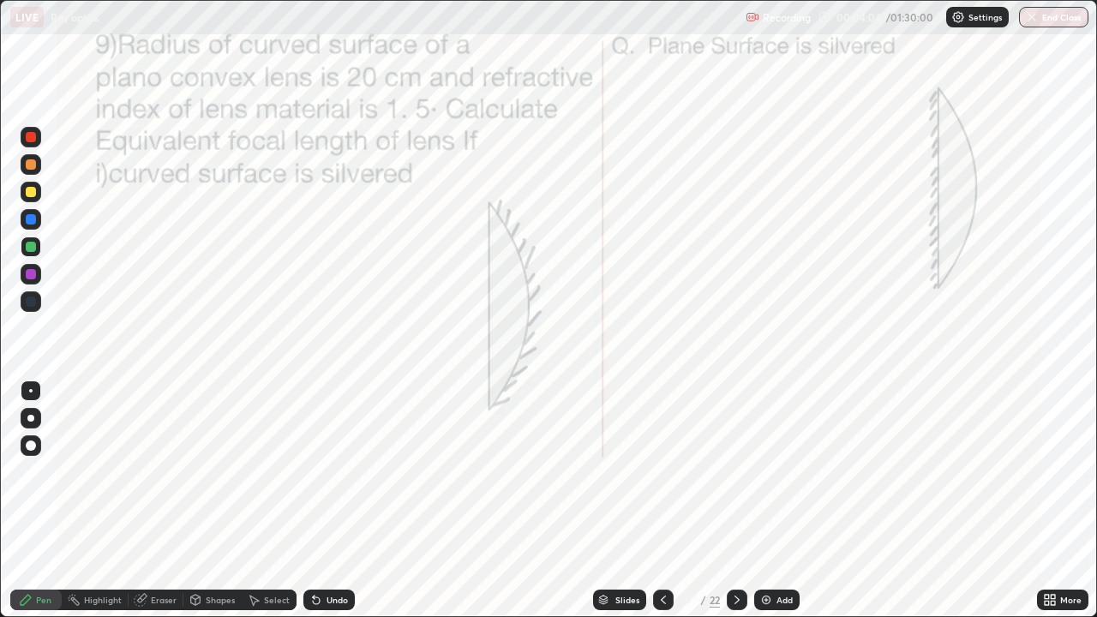
click at [32, 279] on div at bounding box center [31, 274] width 10 height 10
click at [777, 501] on div "Add" at bounding box center [785, 600] width 16 height 9
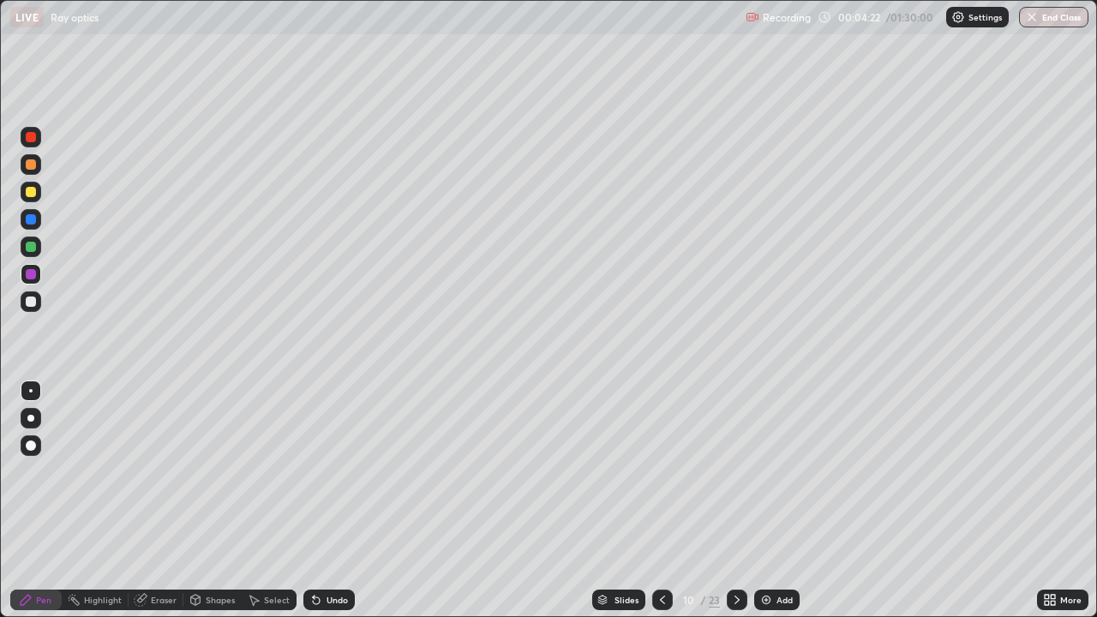
click at [1053, 501] on icon at bounding box center [1053, 603] width 4 height 4
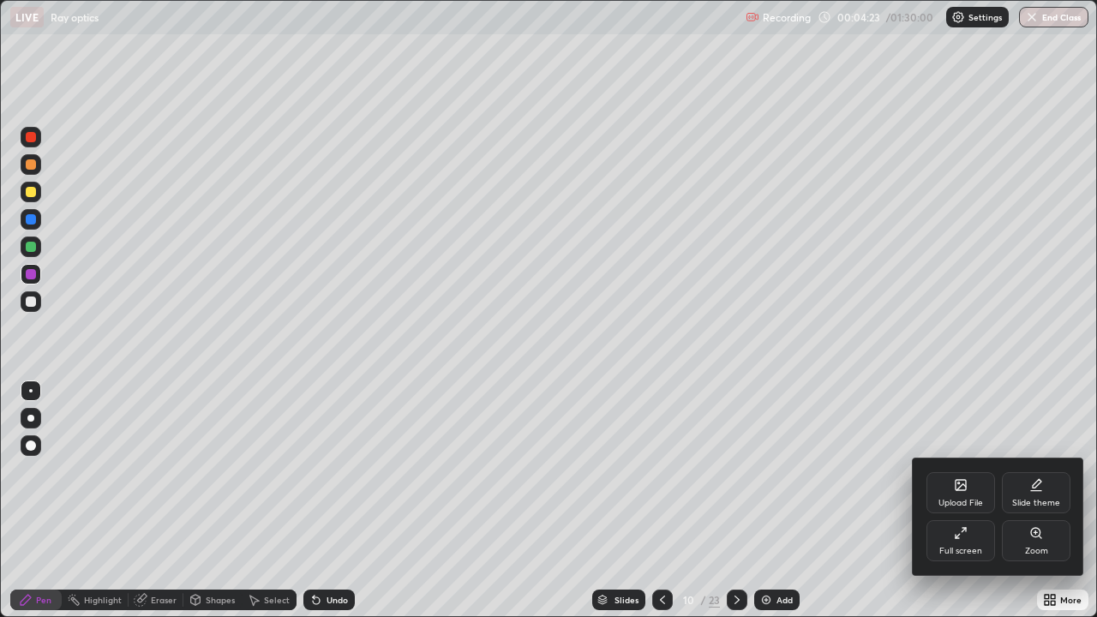
click at [965, 501] on div "Full screen" at bounding box center [961, 551] width 43 height 9
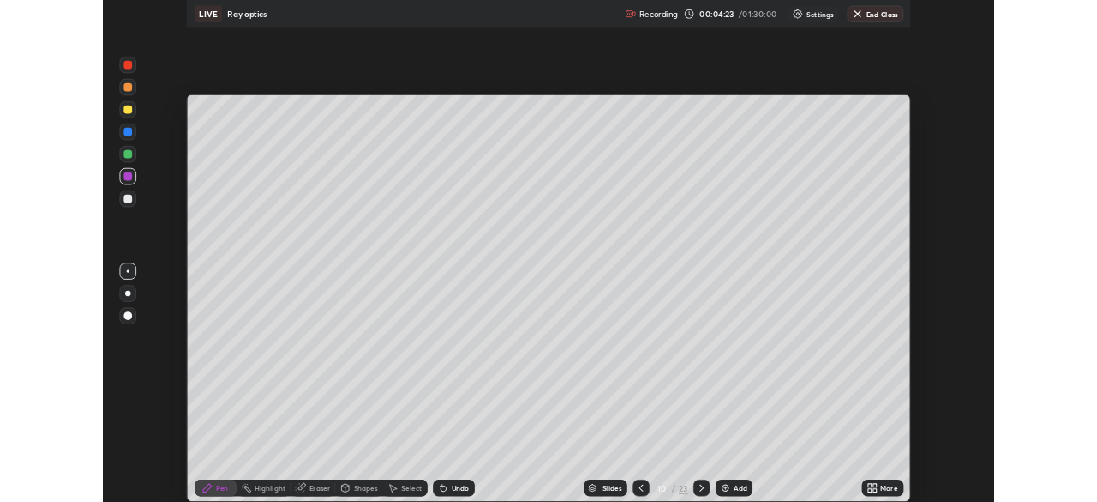
scroll to position [85239, 84643]
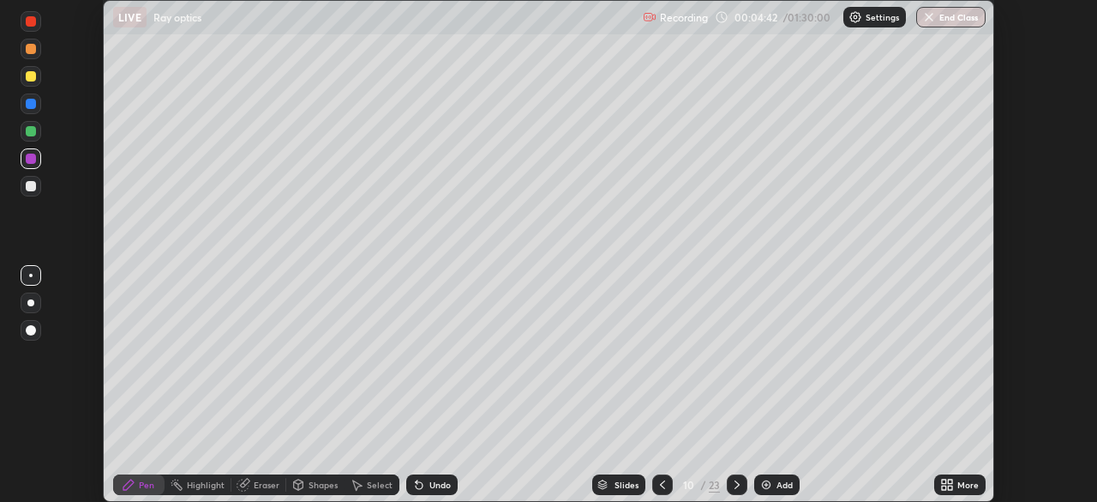
scroll to position [502, 1097]
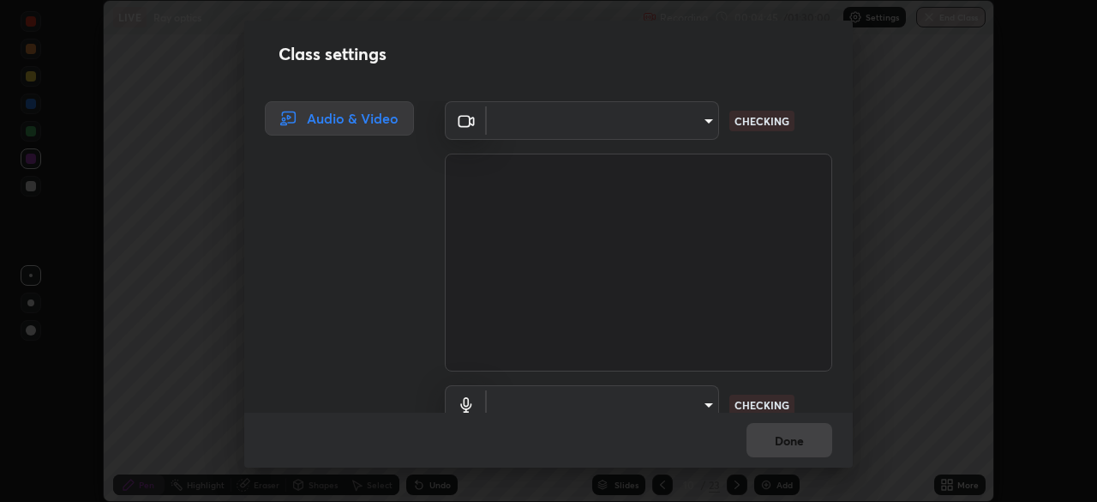
type input "f474beb2ac1073b1cf7bc17d5951005d2655f2c51d9fb2af0ce032b41bde225e"
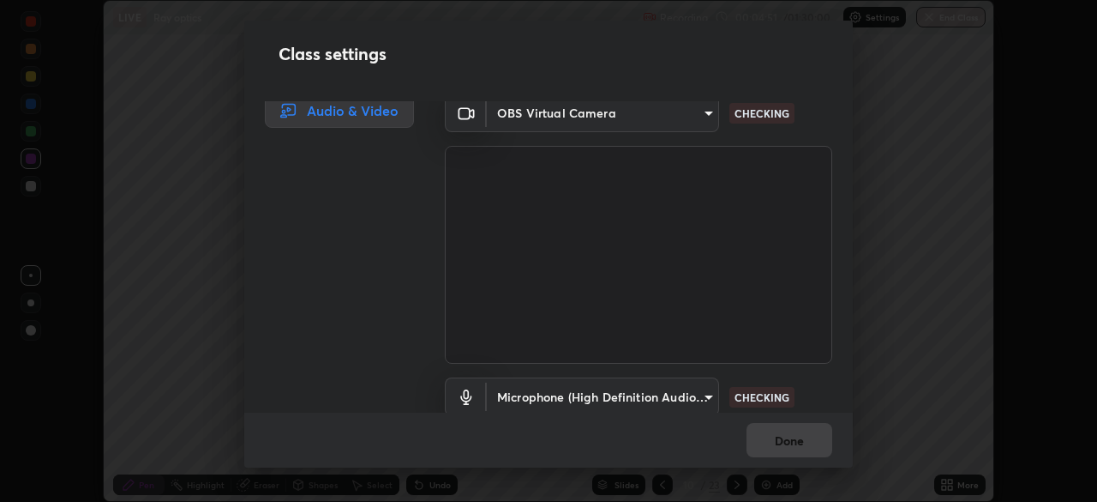
scroll to position [78, 0]
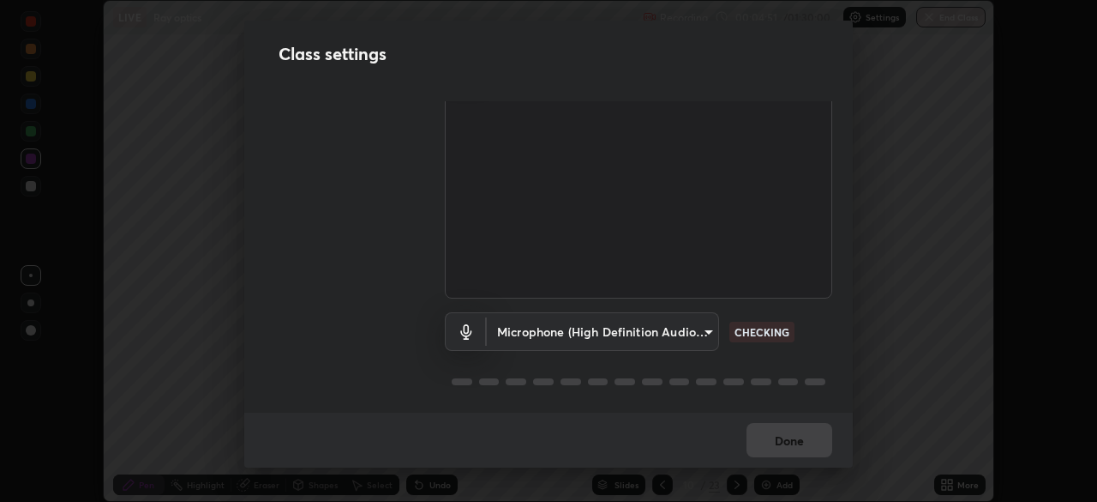
click at [653, 324] on body "Erase all LIVE Ray optics Recording 00:04:51 / 01:30:00 Settings End Class Sett…" at bounding box center [548, 251] width 1097 height 502
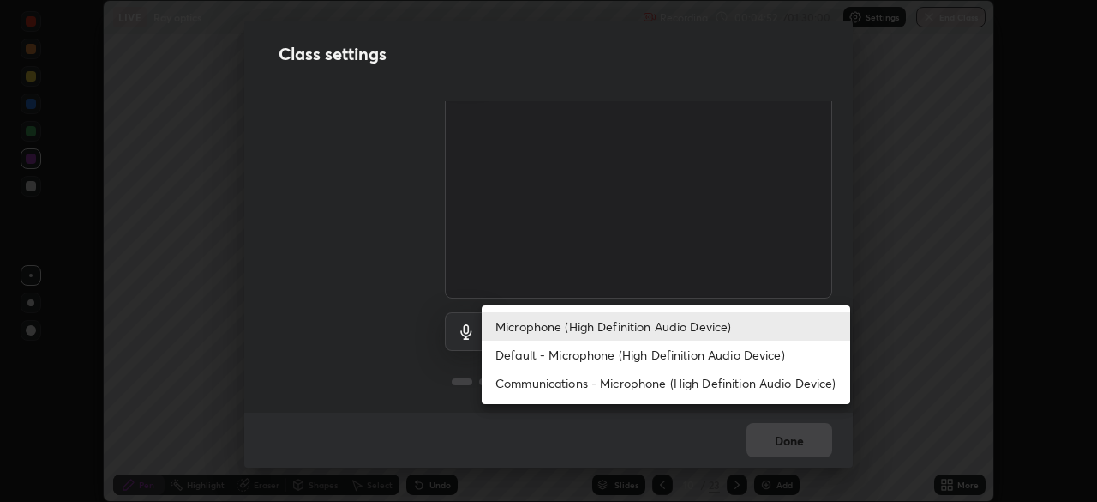
click at [586, 351] on li "Default - Microphone (High Definition Audio Device)" at bounding box center [666, 354] width 369 height 28
type input "default"
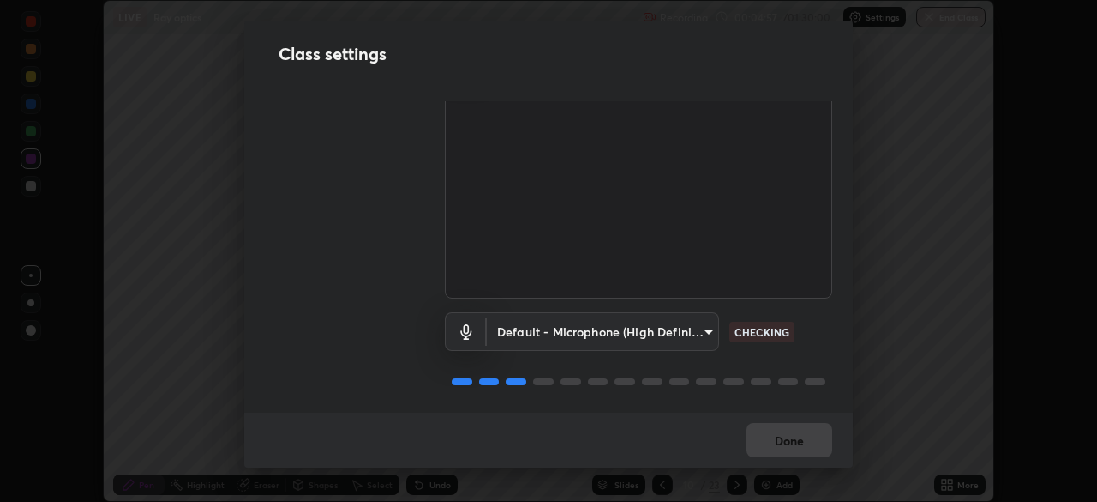
click at [414, 351] on div "Audio & Video OBS Virtual Camera f474beb2ac1073b1cf7bc17d5951005d2655f2c51d9fb2…" at bounding box center [548, 256] width 609 height 311
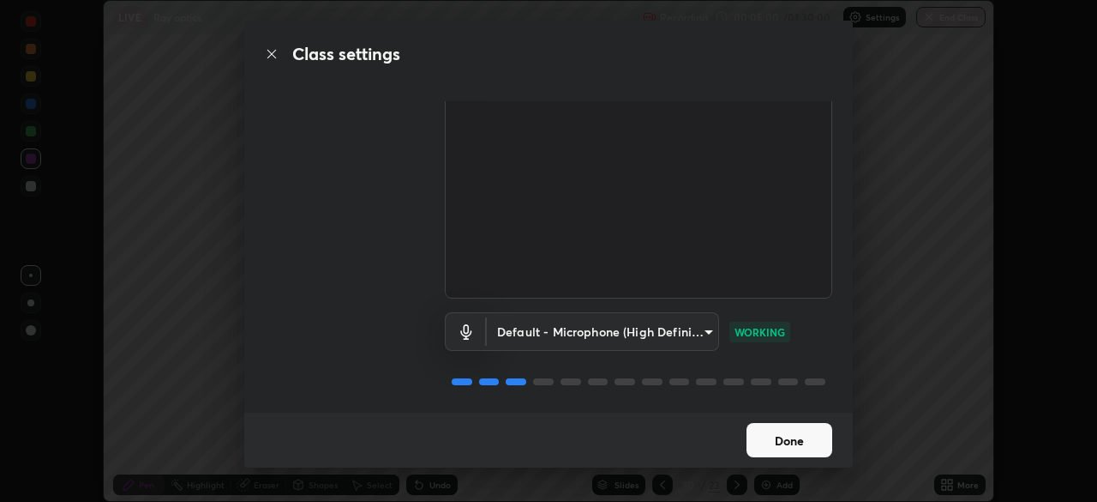
click at [771, 436] on button "Done" at bounding box center [790, 440] width 86 height 34
click at [778, 439] on button "Done" at bounding box center [790, 440] width 86 height 34
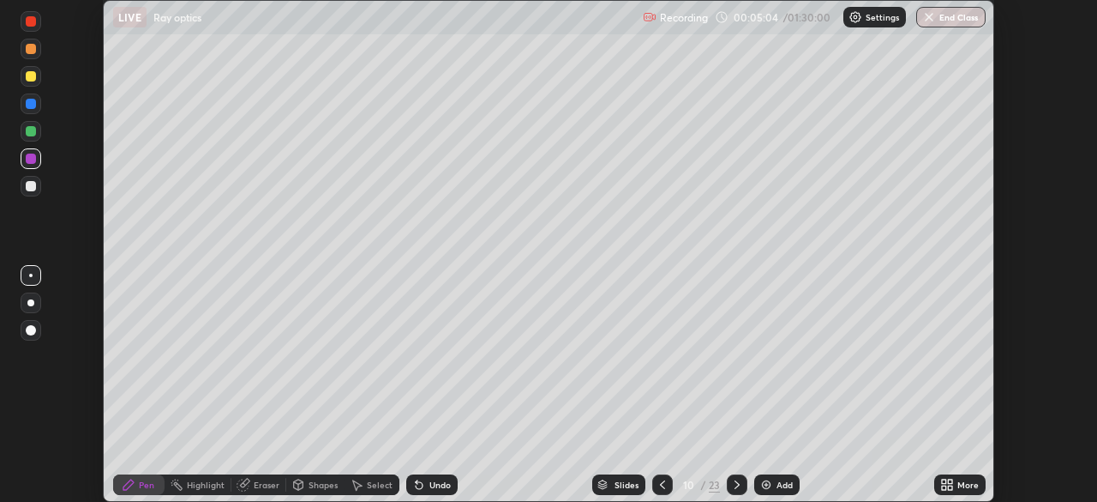
click at [661, 484] on icon at bounding box center [663, 485] width 14 height 14
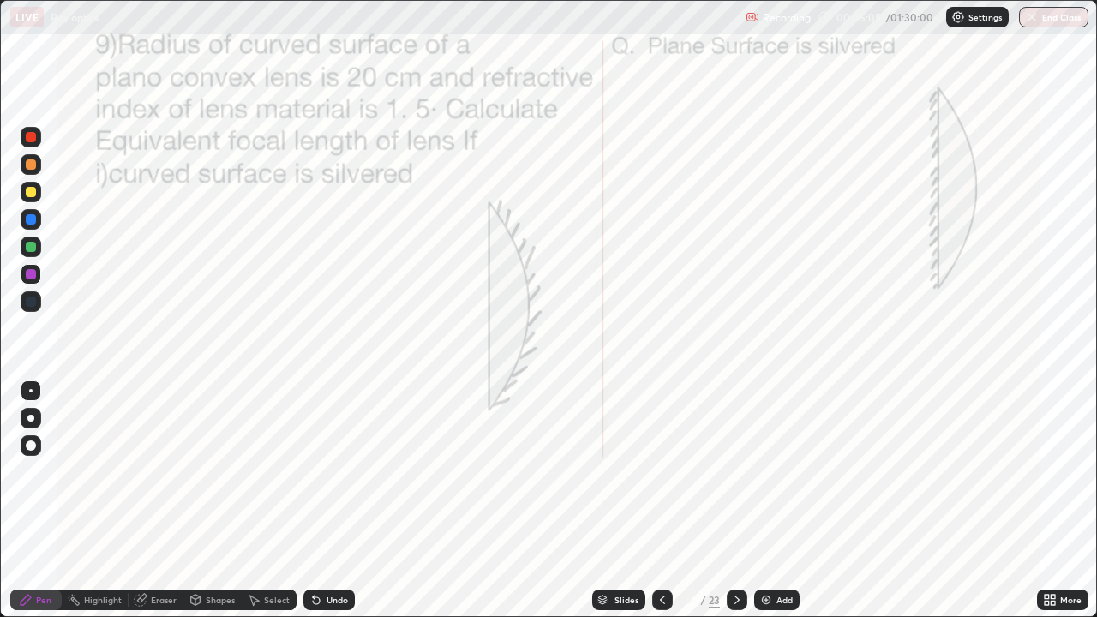
scroll to position [617, 1097]
click at [280, 501] on div "Select" at bounding box center [277, 600] width 26 height 9
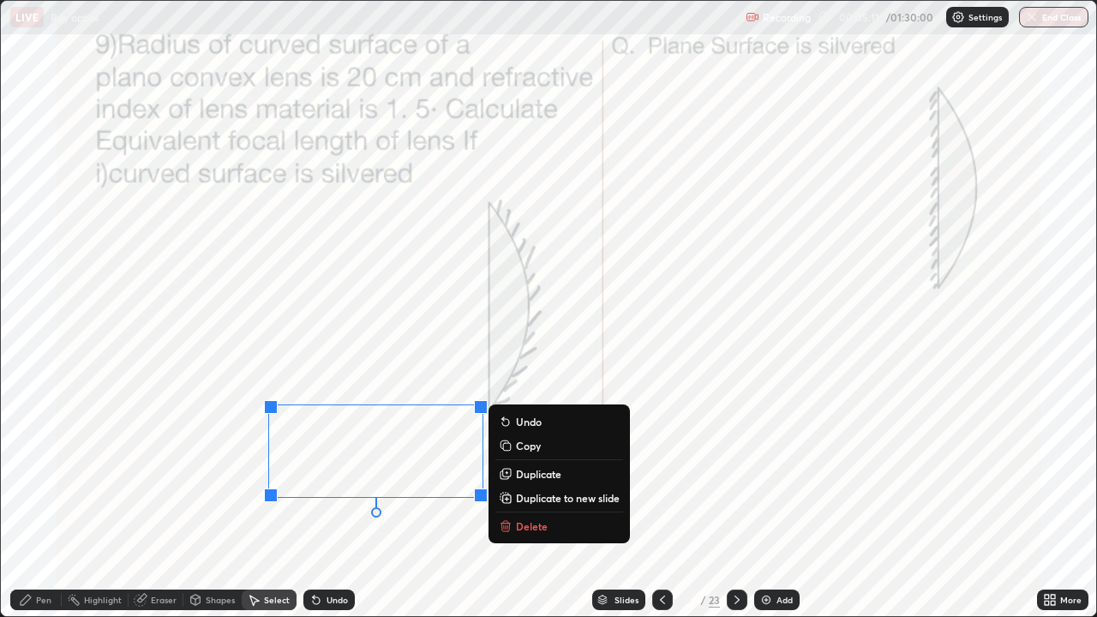
click at [521, 501] on p "Delete" at bounding box center [532, 527] width 32 height 14
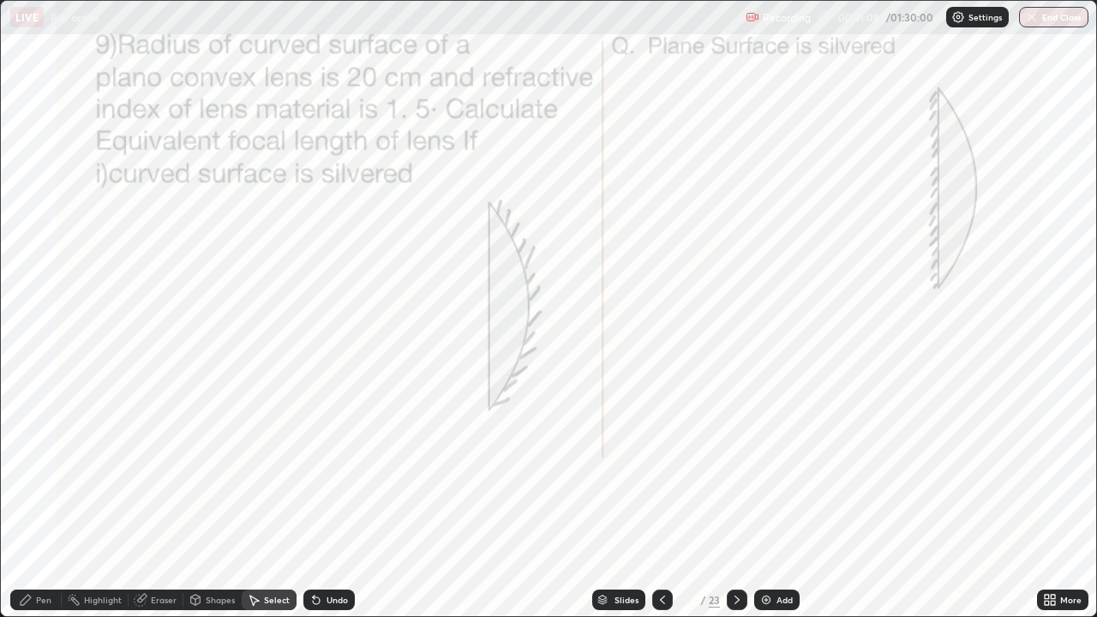
click at [737, 501] on div at bounding box center [737, 600] width 21 height 21
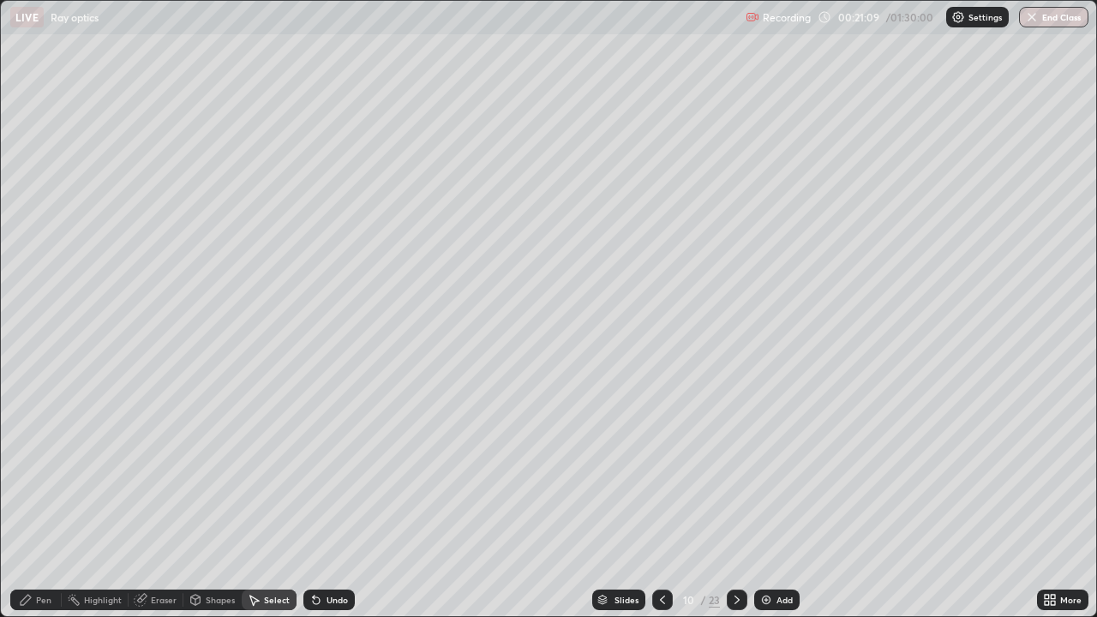
click at [735, 501] on icon at bounding box center [738, 600] width 14 height 14
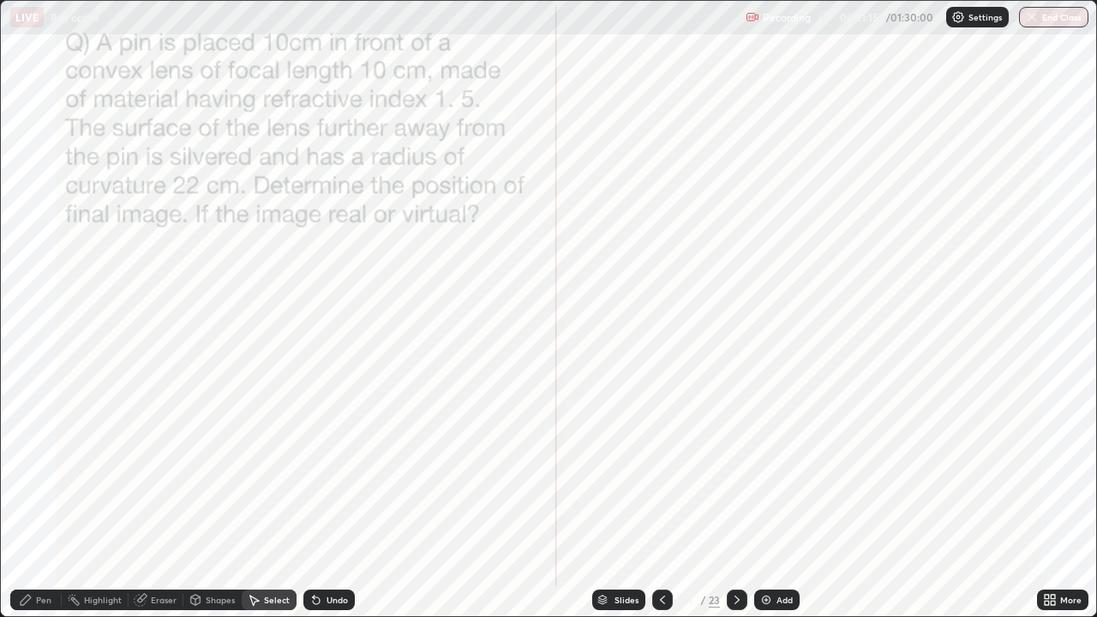
click at [42, 501] on div "Pen" at bounding box center [43, 600] width 15 height 9
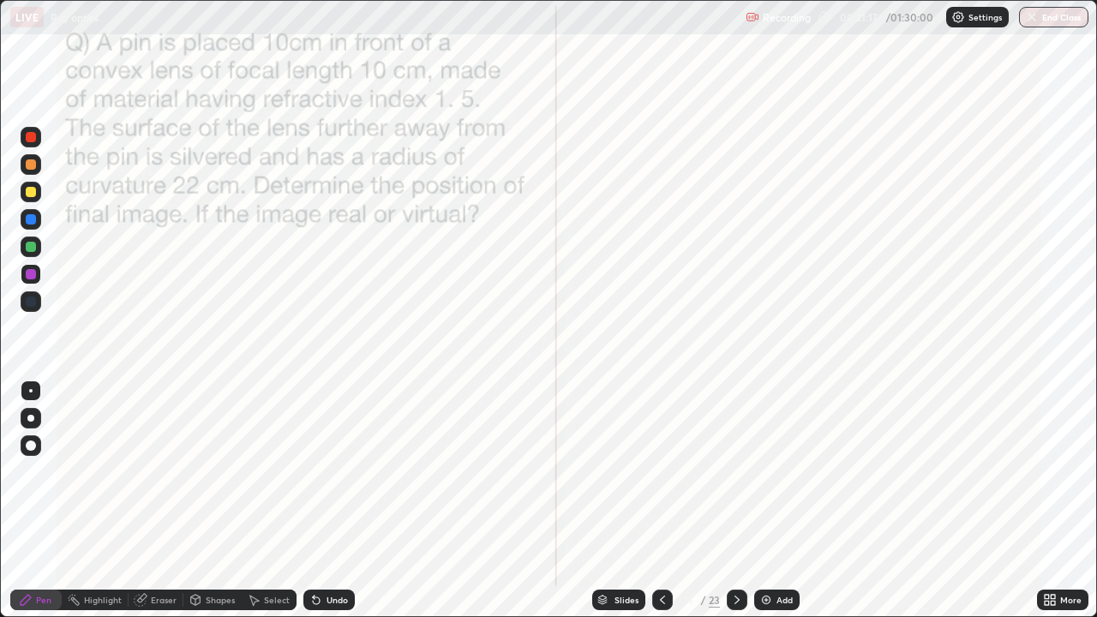
click at [47, 501] on div "Pen" at bounding box center [43, 600] width 15 height 9
click at [316, 501] on icon at bounding box center [316, 601] width 7 height 7
click at [736, 501] on icon at bounding box center [738, 600] width 14 height 14
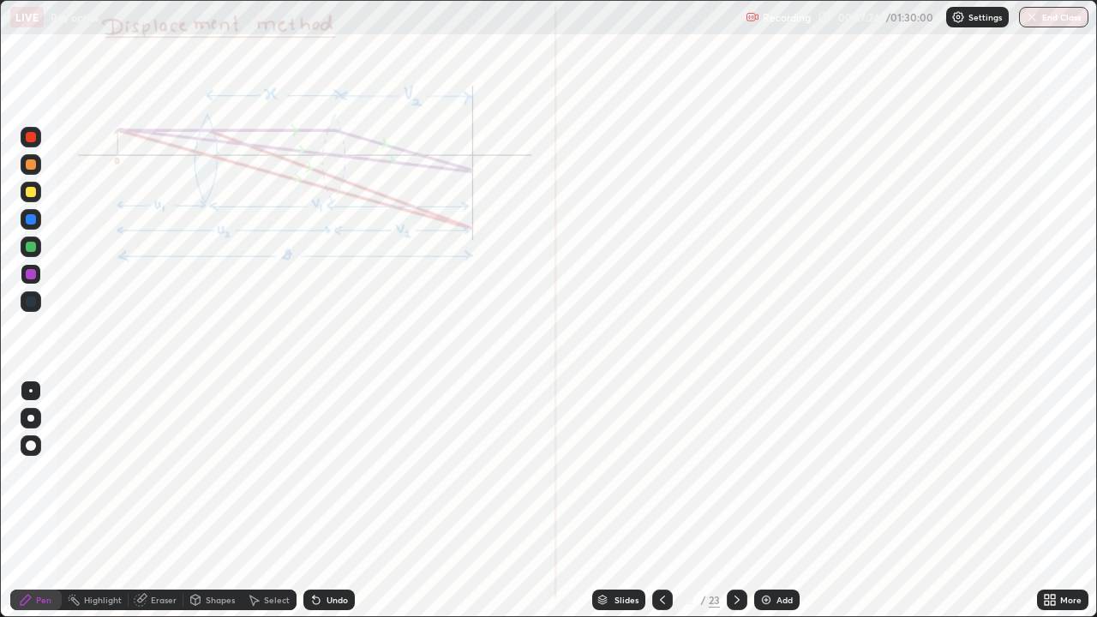
click at [736, 501] on icon at bounding box center [738, 600] width 14 height 14
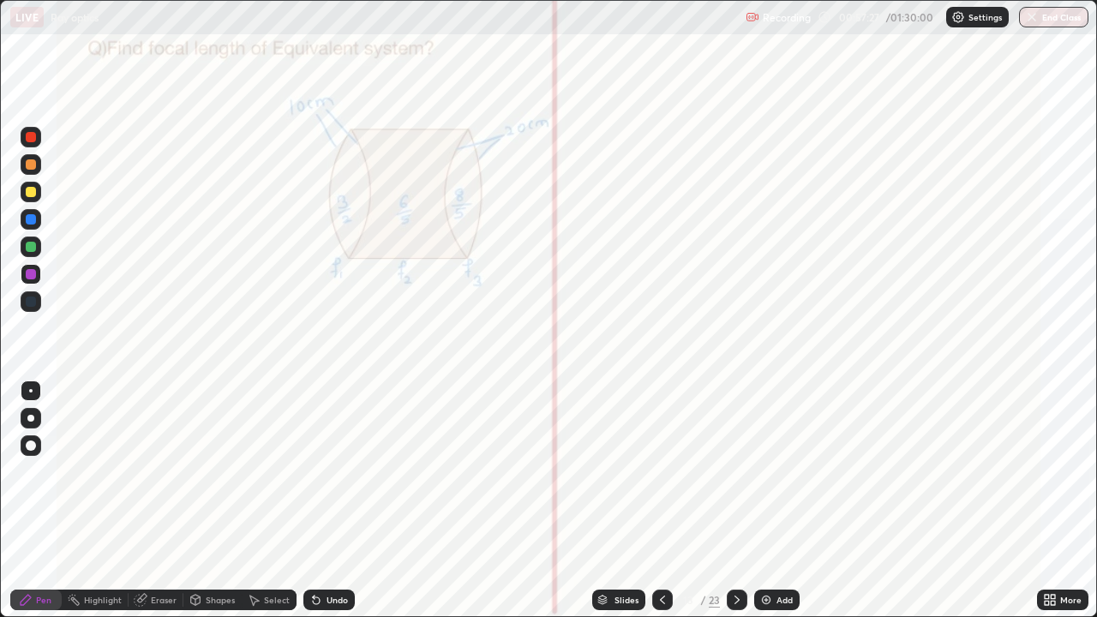
click at [737, 501] on icon at bounding box center [738, 600] width 14 height 14
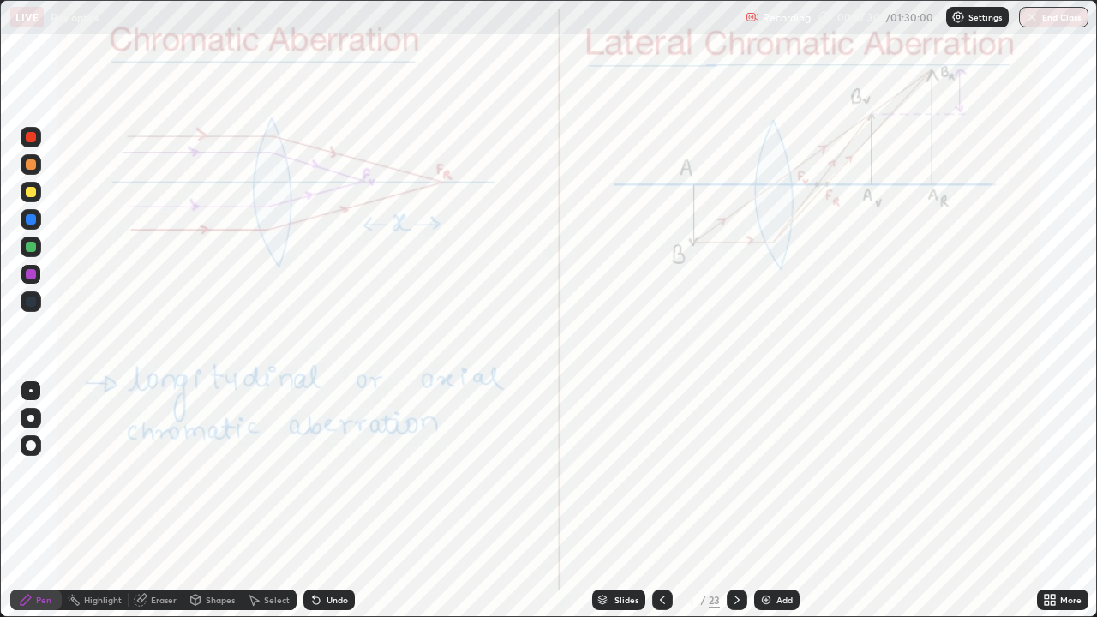
click at [661, 501] on icon at bounding box center [663, 600] width 14 height 14
